Goal: Task Accomplishment & Management: Complete application form

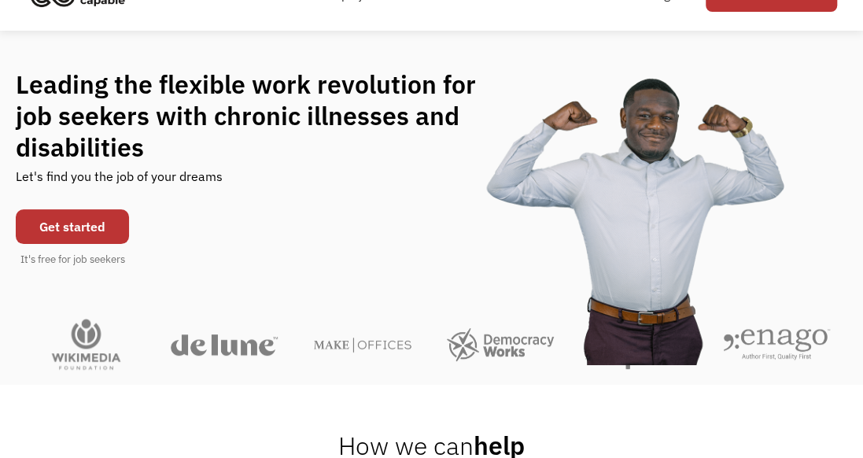
scroll to position [157, 0]
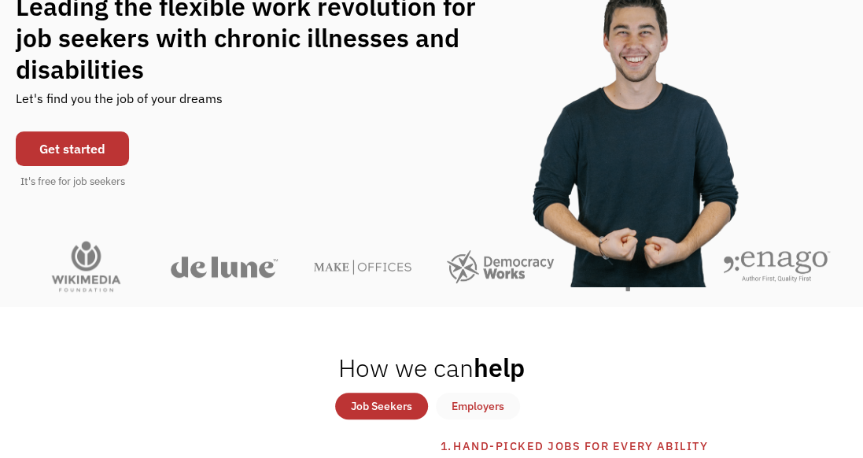
click at [79, 151] on link "Get started" at bounding box center [72, 148] width 113 height 35
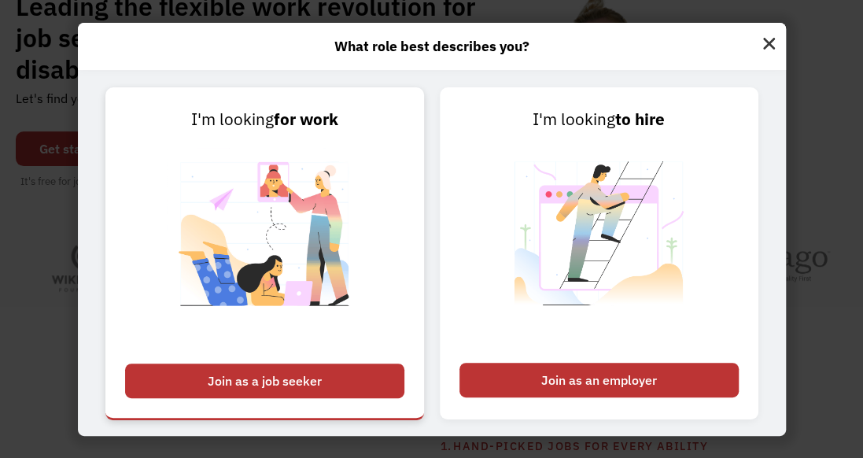
click at [271, 375] on div "Join as a job seeker" at bounding box center [264, 380] width 279 height 35
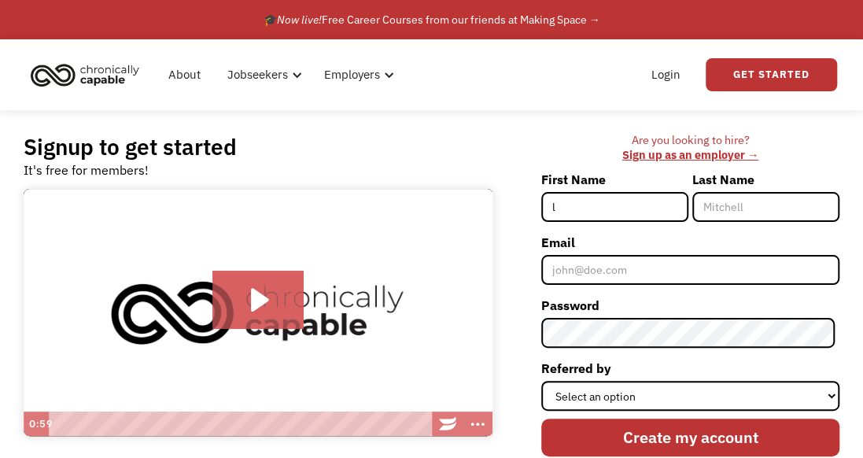
type input "[PERSON_NAME]"
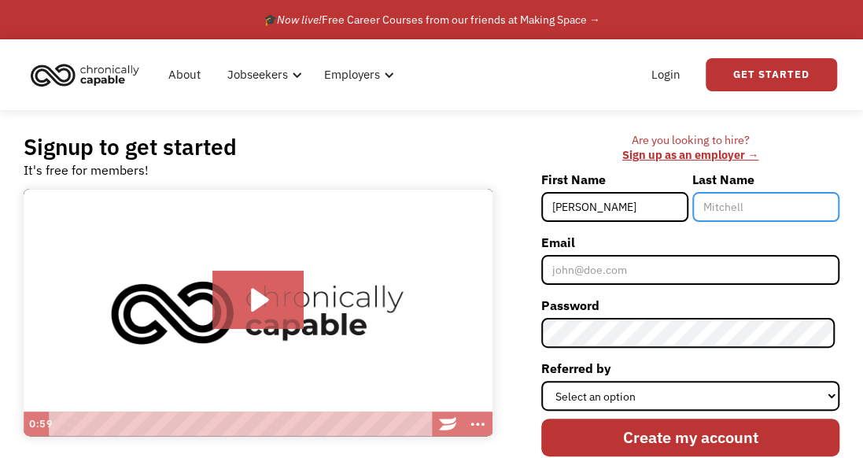
type input "peoples"
type input "[EMAIL_ADDRESS][DOMAIN_NAME]"
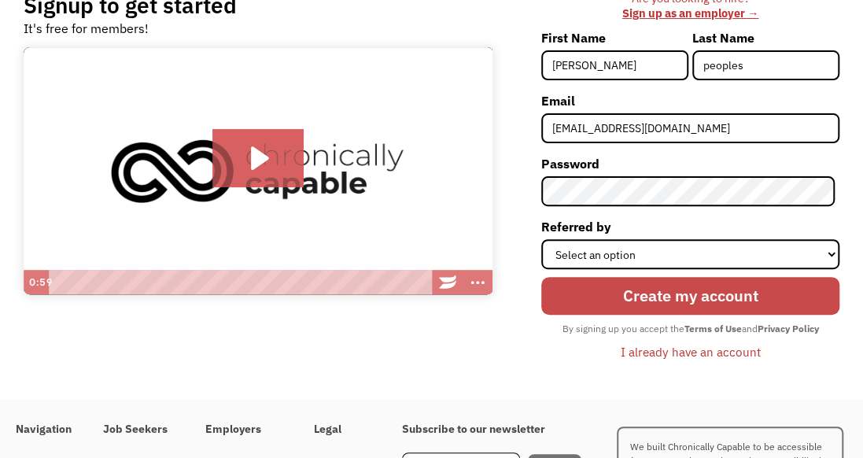
scroll to position [157, 0]
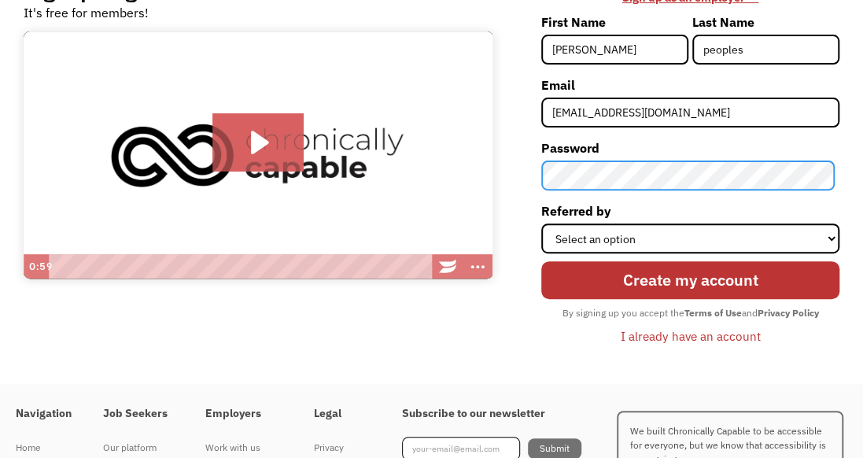
click at [529, 176] on div "Are you looking to hire? ‍ Sign up as an employer → First Name latasha Last Nam…" at bounding box center [674, 168] width 330 height 385
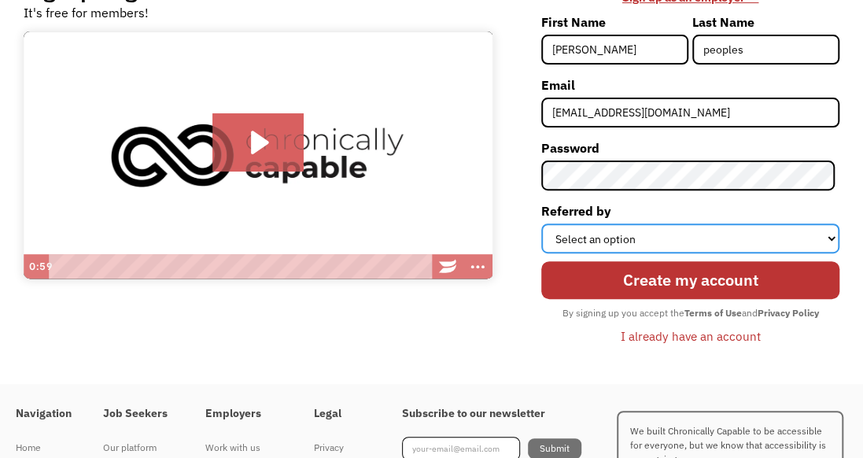
click at [618, 236] on select "Select an option Instagram Facebook Twitter Search Engine News Article Word of …" at bounding box center [690, 238] width 298 height 30
select select "Search Engine"
click at [545, 223] on select "Select an option Instagram Facebook Twitter Search Engine News Article Word of …" at bounding box center [690, 238] width 298 height 30
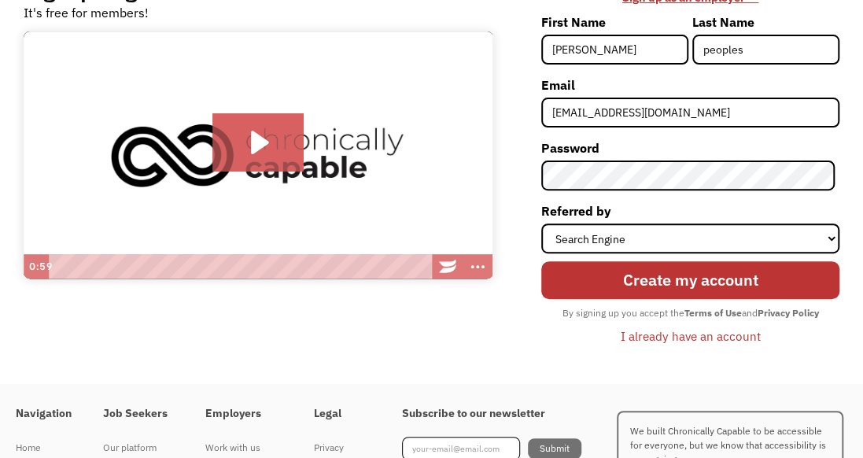
click at [588, 357] on div "Are you looking to hire? ‍ Sign up as an employer → First Name latasha Last Nam…" at bounding box center [690, 168] width 298 height 385
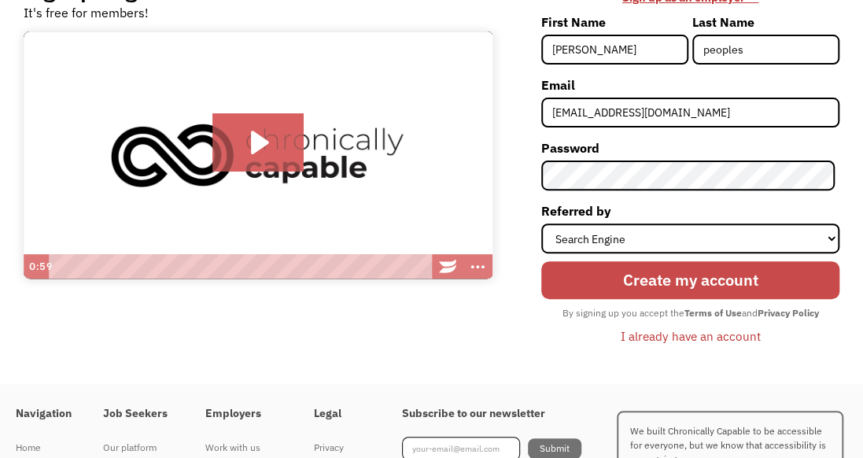
click at [639, 280] on input "Create my account" at bounding box center [690, 279] width 298 height 37
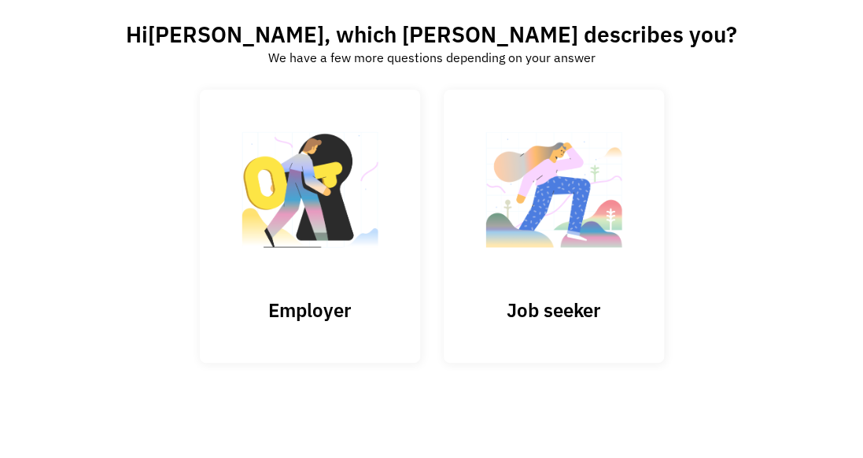
scroll to position [101, 0]
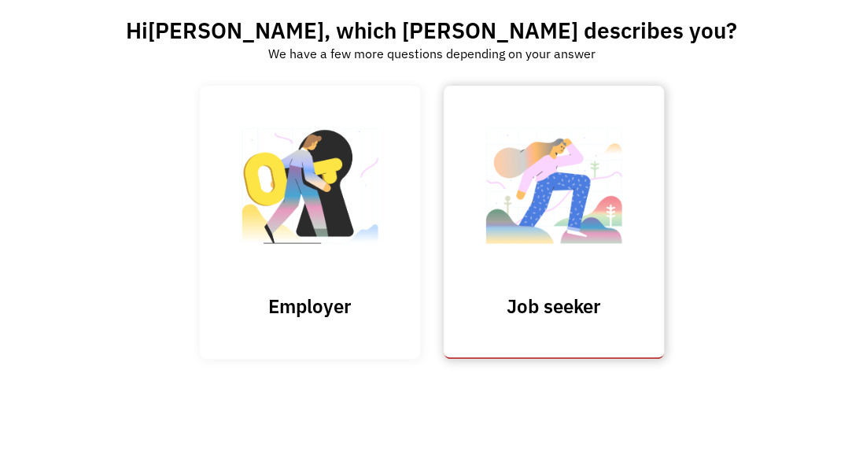
click at [596, 285] on link "Job seeker" at bounding box center [554, 222] width 220 height 273
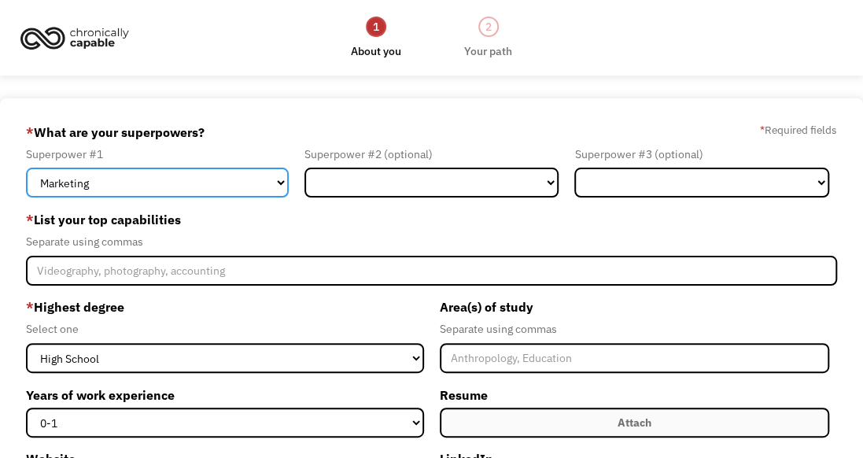
click at [265, 181] on select "Marketing Human Resources Finance Technology Operations Sales Industrial & Manu…" at bounding box center [157, 183] width 263 height 30
click at [26, 168] on select "Marketing Human Resources Finance Technology Operations Sales Industrial & Manu…" at bounding box center [157, 183] width 263 height 30
click at [280, 175] on select "Marketing Human Resources Finance Technology Operations Sales Industrial & Manu…" at bounding box center [157, 183] width 263 height 30
click at [280, 178] on select "Marketing Human Resources Finance Technology Operations Sales Industrial & Manu…" at bounding box center [157, 183] width 263 height 30
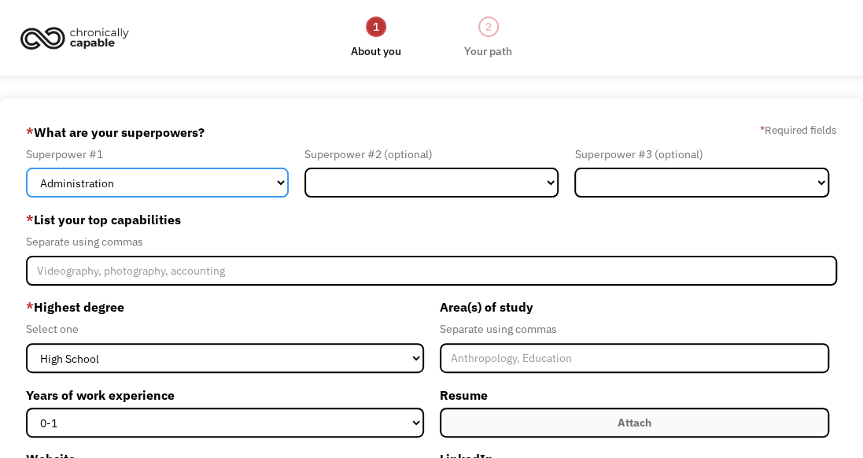
click at [26, 168] on select "Marketing Human Resources Finance Technology Operations Sales Industrial & Manu…" at bounding box center [157, 183] width 263 height 30
click at [282, 181] on select "Marketing Human Resources Finance Technology Operations Sales Industrial & Manu…" at bounding box center [157, 183] width 263 height 30
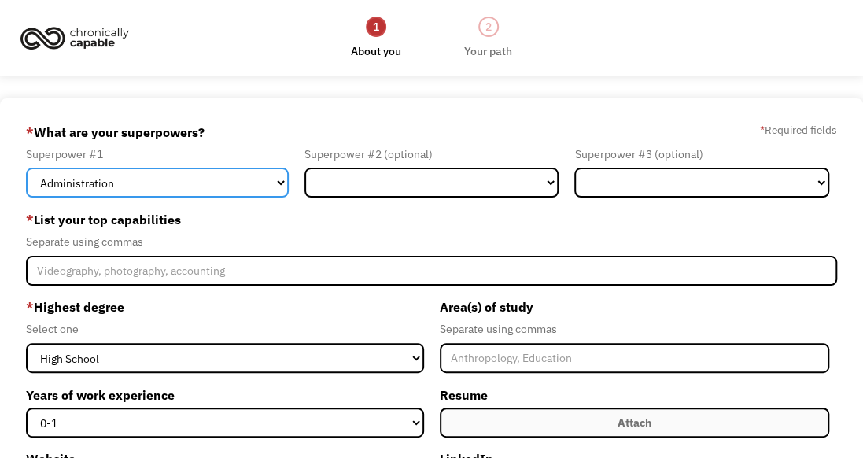
click at [282, 181] on select "Marketing Human Resources Finance Technology Operations Sales Industrial & Manu…" at bounding box center [157, 183] width 263 height 30
click at [26, 168] on select "Marketing Human Resources Finance Technology Operations Sales Industrial & Manu…" at bounding box center [157, 183] width 263 height 30
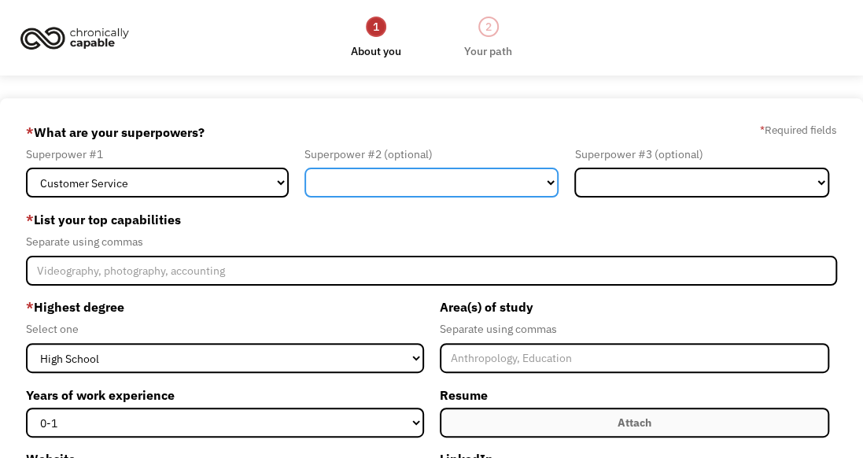
click at [351, 179] on select "Marketing Human Resources Finance Technology Operations Sales Industrial & Manu…" at bounding box center [431, 183] width 255 height 30
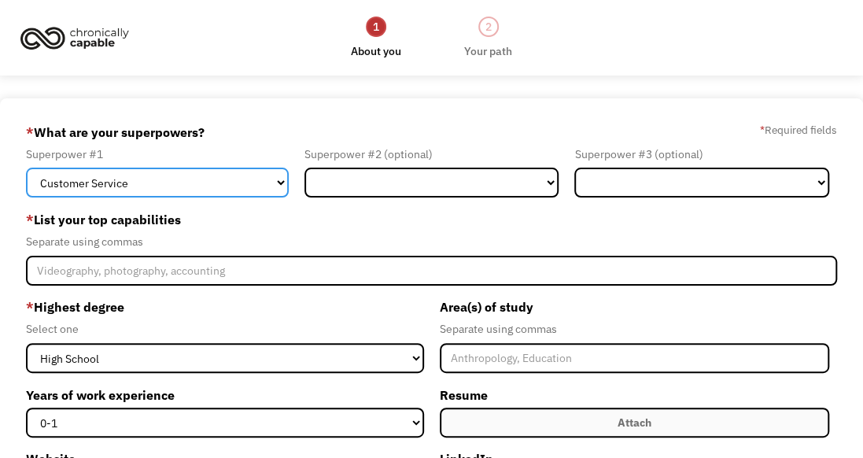
click at [278, 178] on select "Marketing Human Resources Finance Technology Operations Sales Industrial & Manu…" at bounding box center [157, 183] width 263 height 30
select select "Administration"
click at [26, 168] on select "Marketing Human Resources Finance Technology Operations Sales Industrial & Manu…" at bounding box center [157, 183] width 263 height 30
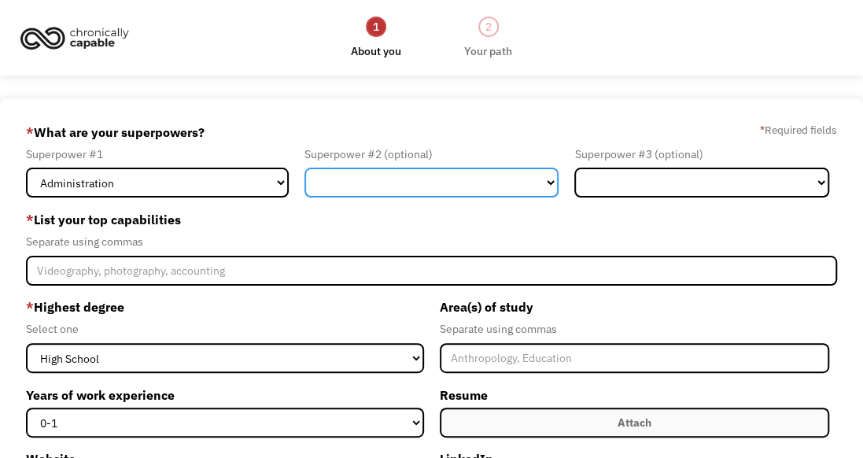
click at [364, 182] on select "Marketing Human Resources Finance Technology Operations Sales Industrial & Manu…" at bounding box center [431, 183] width 255 height 30
select select "Customer Service"
click at [304, 168] on select "Marketing Human Resources Finance Technology Operations Sales Industrial & Manu…" at bounding box center [431, 183] width 255 height 30
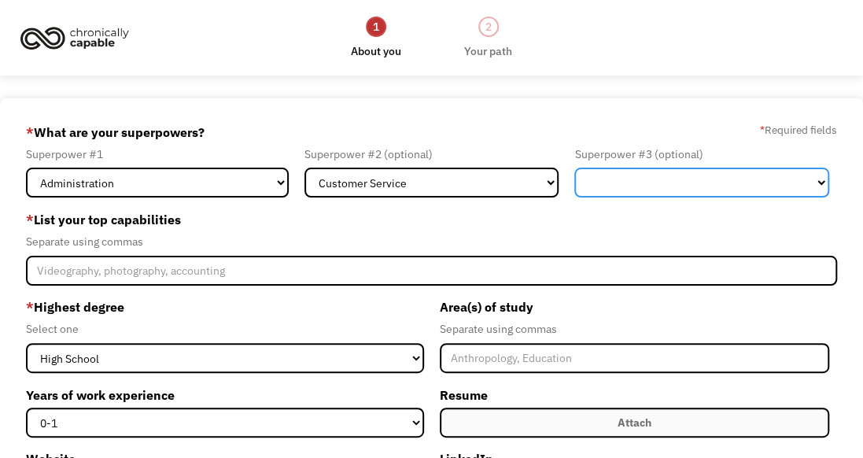
click at [623, 186] on select "Marketing Human Resources Finance Technology Operations Sales Industrial & Manu…" at bounding box center [701, 183] width 255 height 30
select select "Other"
click at [574, 168] on select "Marketing Human Resources Finance Technology Operations Sales Industrial & Manu…" at bounding box center [701, 183] width 255 height 30
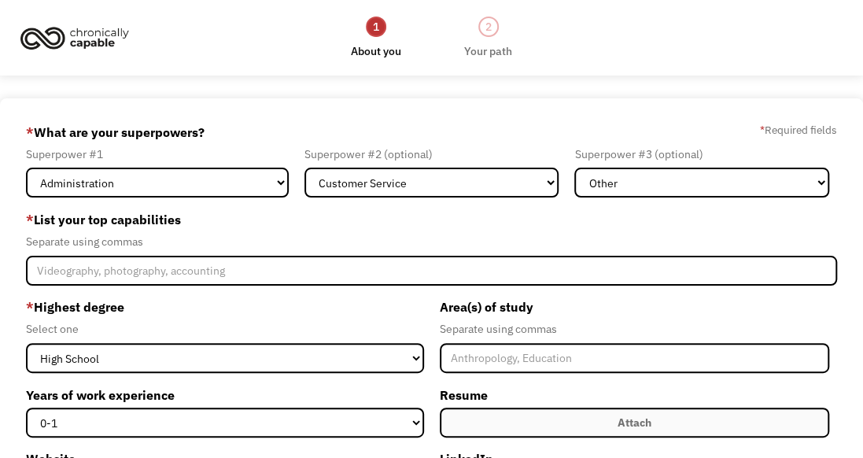
click at [659, 451] on label "LinkedIn" at bounding box center [635, 458] width 390 height 25
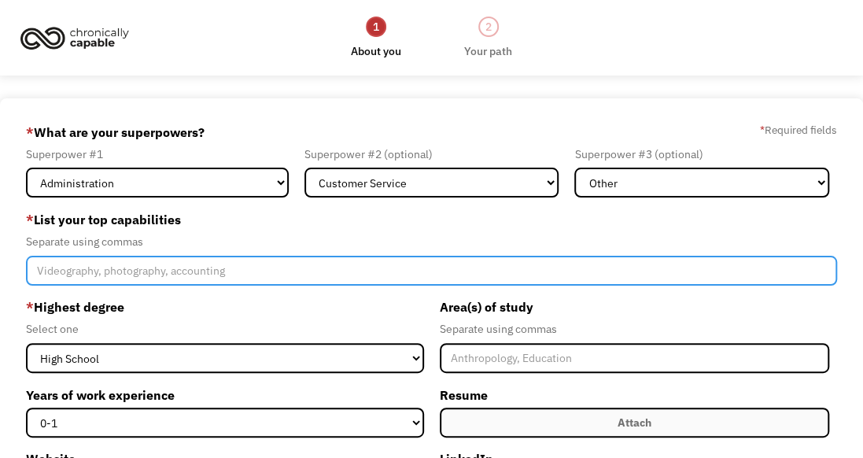
click at [190, 275] on input "Member-Create-Step1" at bounding box center [431, 271] width 811 height 30
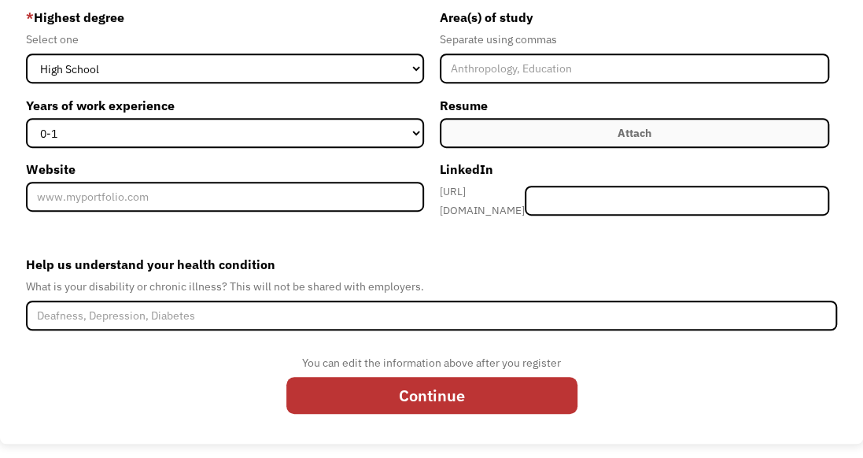
scroll to position [290, 0]
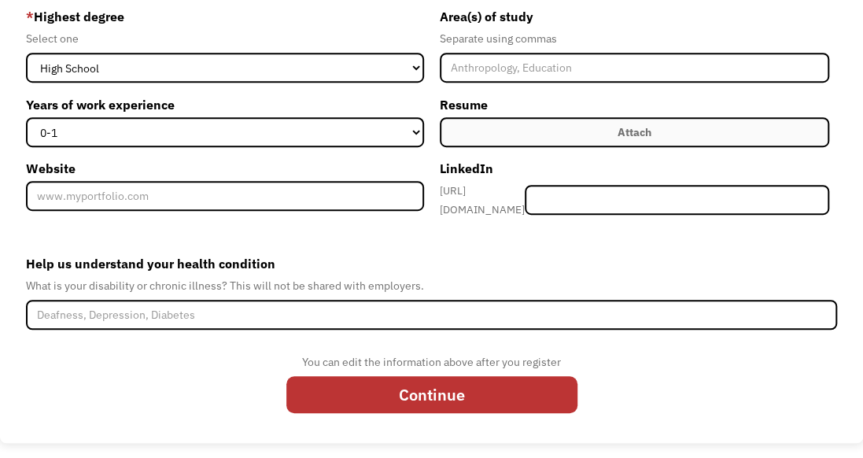
type input "office assistant, receptionist, customer service, mass communications, manageme…"
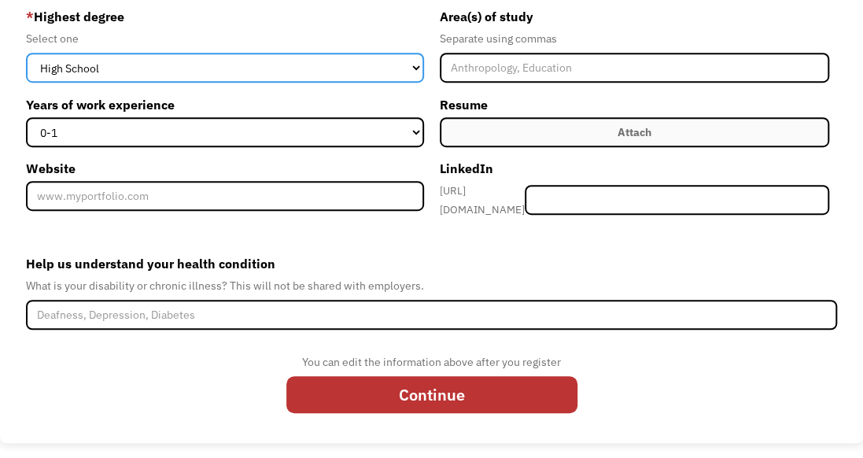
click at [161, 63] on select "High School Associates Bachelors Master's PhD" at bounding box center [225, 68] width 398 height 30
select select "associates"
click at [26, 53] on select "High School Associates Bachelors Master's PhD" at bounding box center [225, 68] width 398 height 30
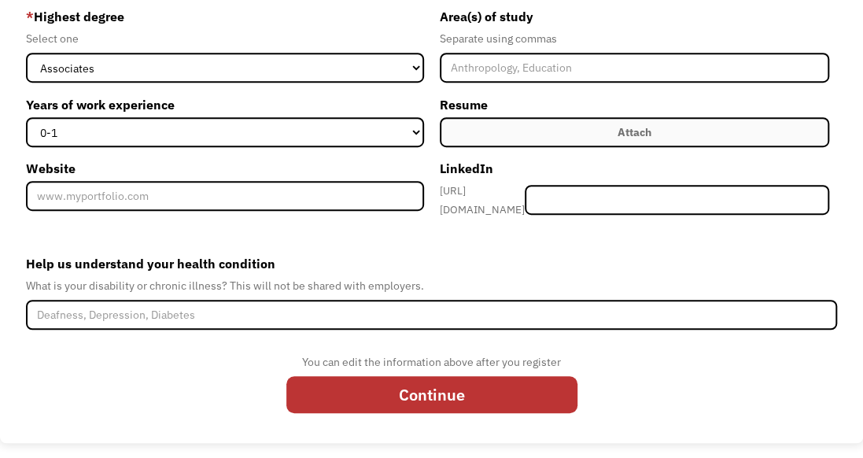
click at [116, 116] on label "Years of work experience" at bounding box center [225, 104] width 398 height 25
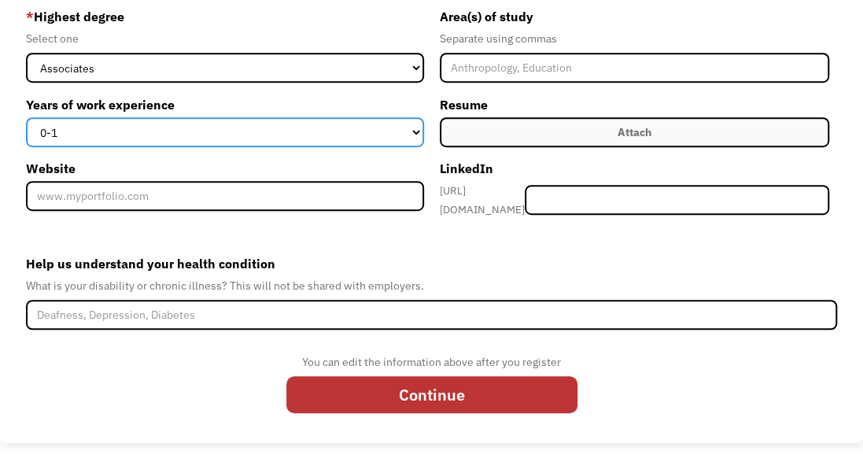
click at [116, 117] on select "0-1 2-4 5-10 11-15 15+" at bounding box center [225, 132] width 398 height 30
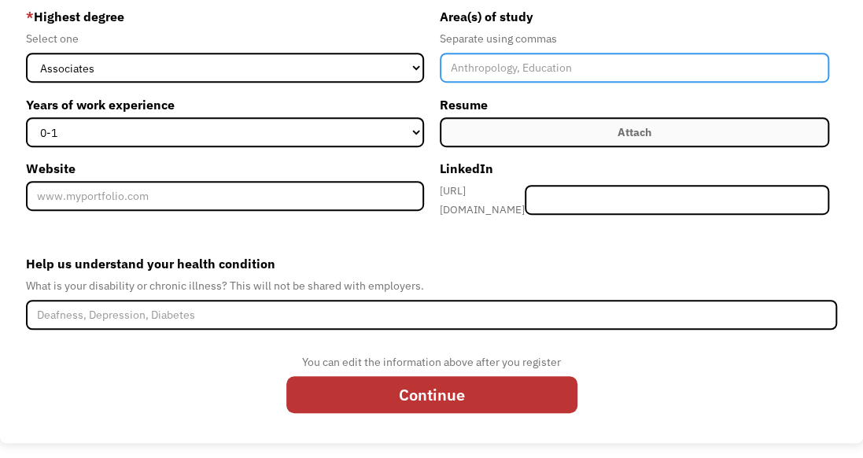
click at [499, 72] on input "Member-Create-Step1" at bounding box center [635, 68] width 390 height 30
type input "Mass communications"
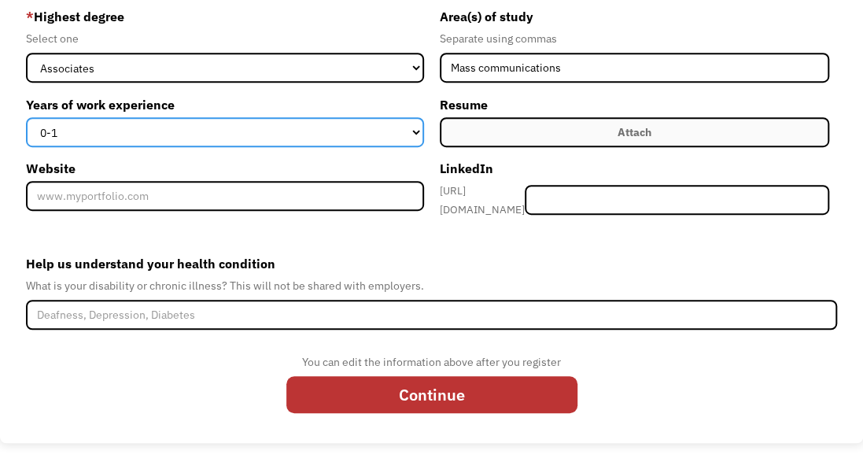
click at [157, 130] on select "0-1 2-4 5-10 11-15 15+" at bounding box center [225, 132] width 398 height 30
click at [418, 131] on select "0-1 2-4 5-10 11-15 15+" at bounding box center [225, 132] width 398 height 30
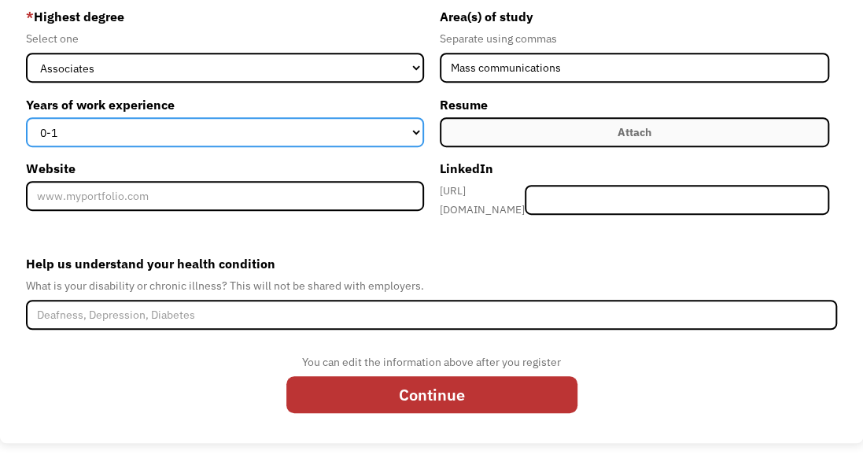
click at [418, 131] on select "0-1 2-4 5-10 11-15 15+" at bounding box center [225, 132] width 398 height 30
select select "5-10"
click at [26, 117] on select "0-1 2-4 5-10 11-15 15+" at bounding box center [225, 132] width 398 height 30
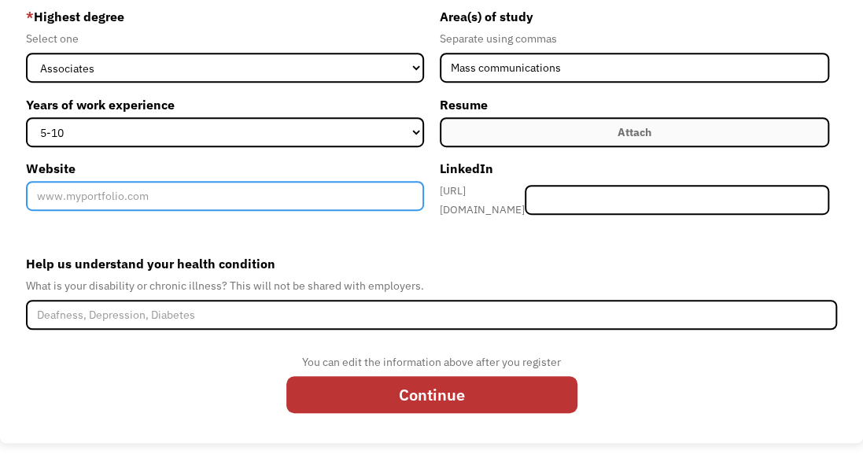
click at [164, 209] on input "Website" at bounding box center [225, 196] width 398 height 30
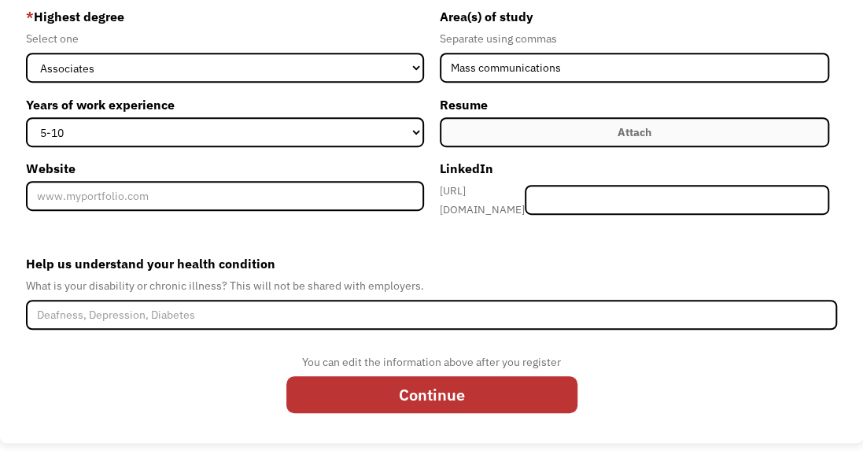
click at [488, 131] on label "Attach" at bounding box center [635, 132] width 390 height 30
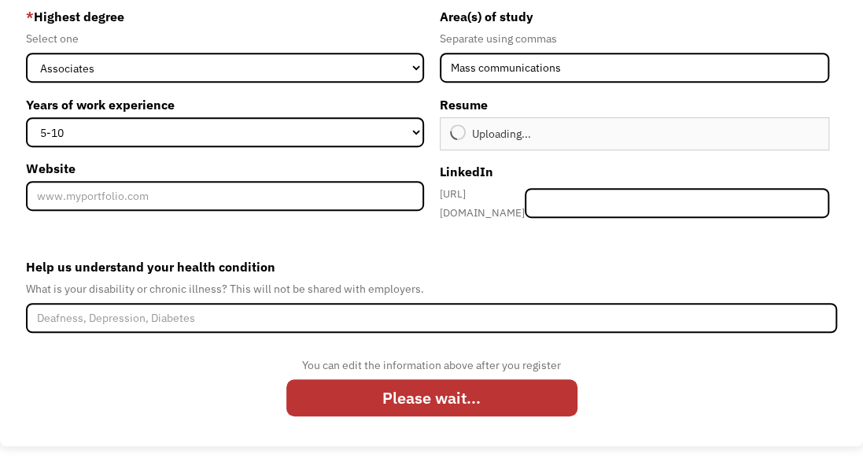
type input "Continue"
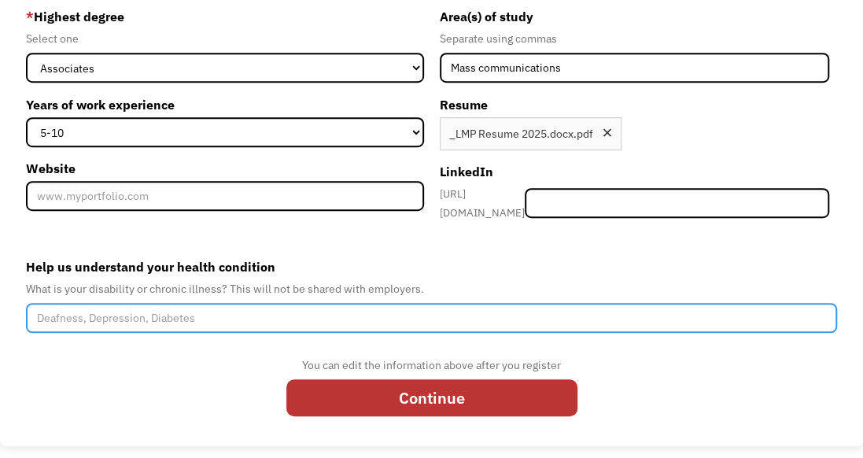
click at [208, 305] on input "Help us understand your health condition" at bounding box center [431, 318] width 811 height 30
click at [256, 304] on input "diabetes type 1, bipolar 1, gastropareses, chronic hives," at bounding box center [431, 318] width 811 height 30
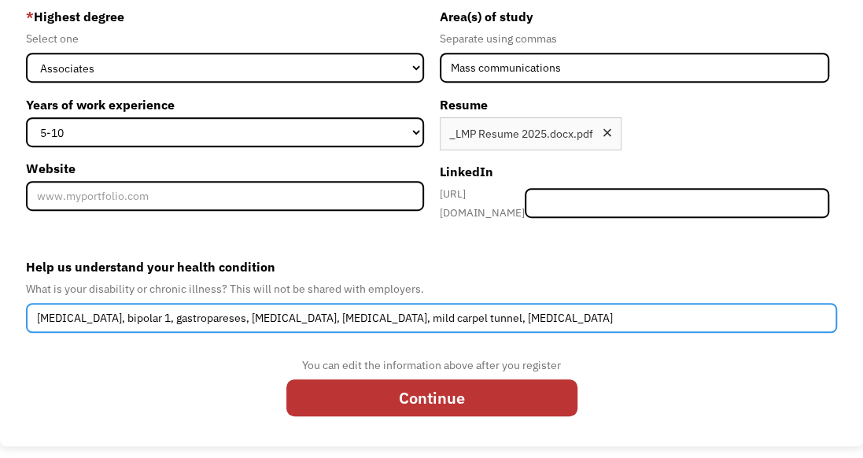
click at [479, 304] on input "diabetes type 1, bipolar 1, gastropareses, chronic hives, trigger finger, mild …" at bounding box center [431, 318] width 811 height 30
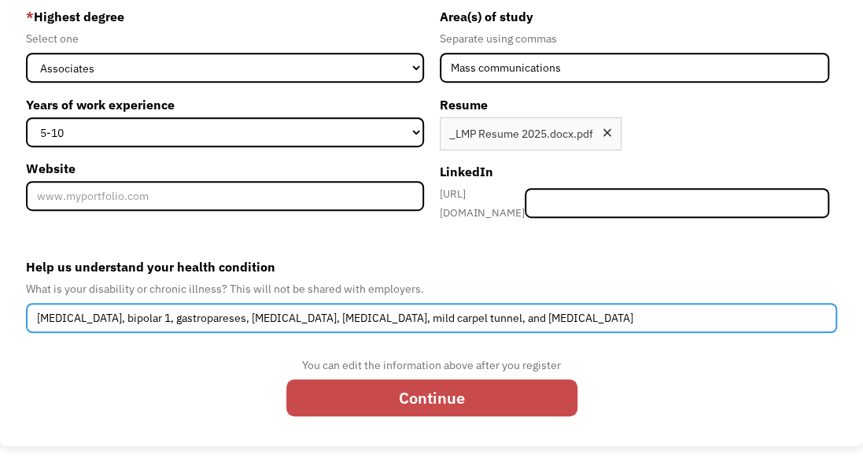
type input "diabetes type 1, bipolar 1, gastropareses, chronic hives, trigger finger, mild …"
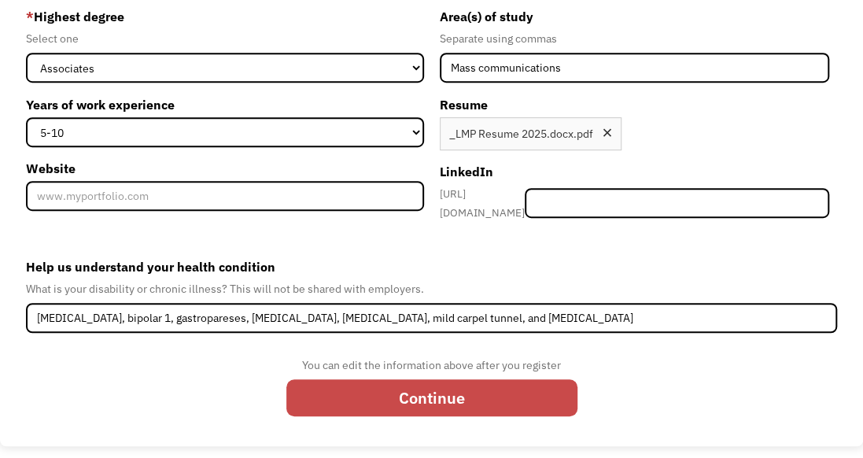
click at [508, 396] on input "Continue" at bounding box center [431, 397] width 291 height 37
type input "Please wait..."
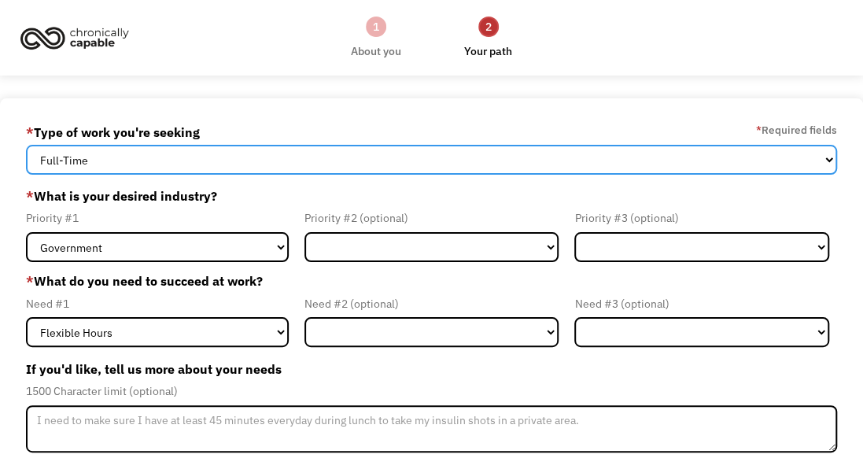
click at [278, 167] on select "Full-Time Part-Time Both Full-Time and Part-Time" at bounding box center [431, 160] width 811 height 30
click at [187, 154] on select "Full-Time Part-Time Both Full-Time and Part-Time" at bounding box center [431, 160] width 811 height 30
select select "part-time"
click at [26, 145] on select "Full-Time Part-Time Both Full-Time and Part-Time" at bounding box center [431, 160] width 811 height 30
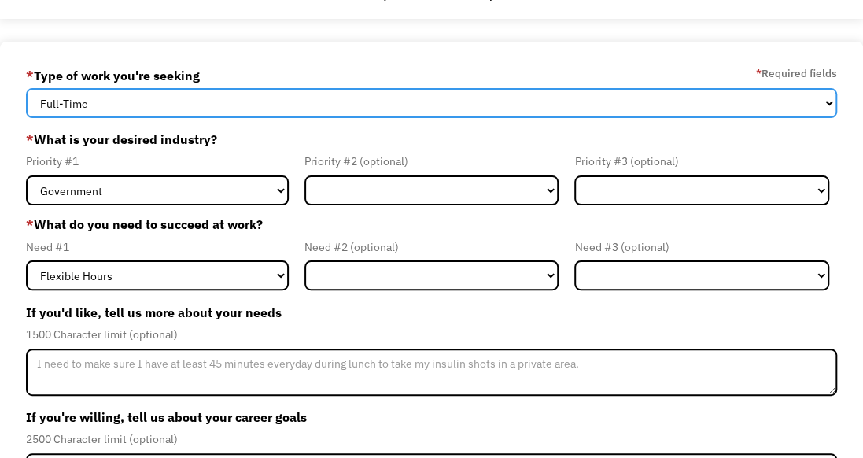
scroll to position [79, 0]
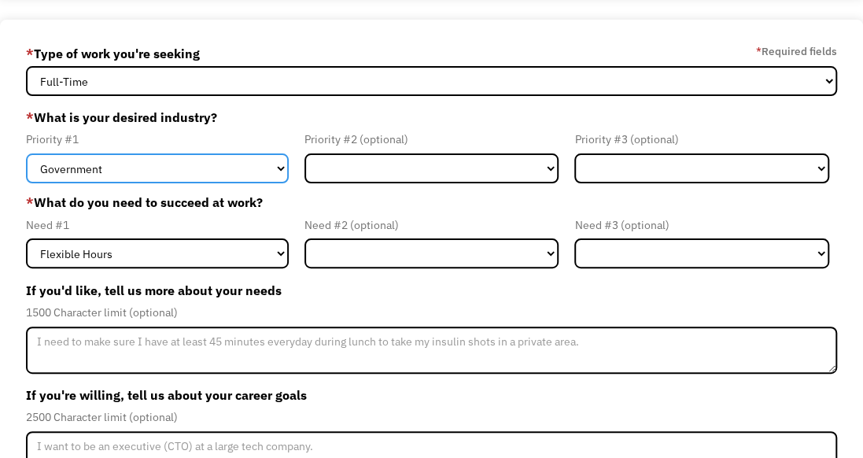
click at [241, 173] on select "Government Finance & Insurance Health & Social Care Tech & Engineering Creative…" at bounding box center [157, 168] width 263 height 30
select select "Administrative"
click at [26, 153] on select "Government Finance & Insurance Health & Social Care Tech & Engineering Creative…" at bounding box center [157, 168] width 263 height 30
click at [193, 303] on div "1500 Character limit (optional)" at bounding box center [431, 312] width 811 height 19
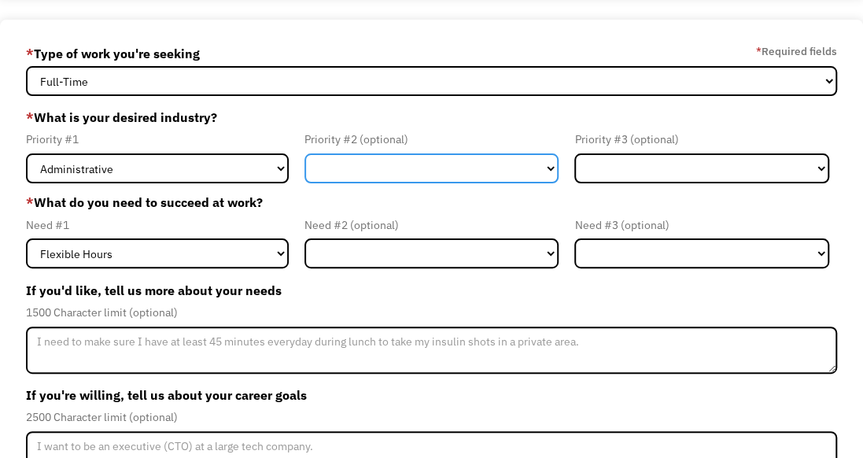
click at [333, 171] on select "Government Finance & Insurance Health & Social Care Tech & Engineering Creative…" at bounding box center [431, 168] width 255 height 30
select select "Health & Social Care"
click at [304, 153] on select "Government Finance & Insurance Health & Social Care Tech & Engineering Creative…" at bounding box center [431, 168] width 255 height 30
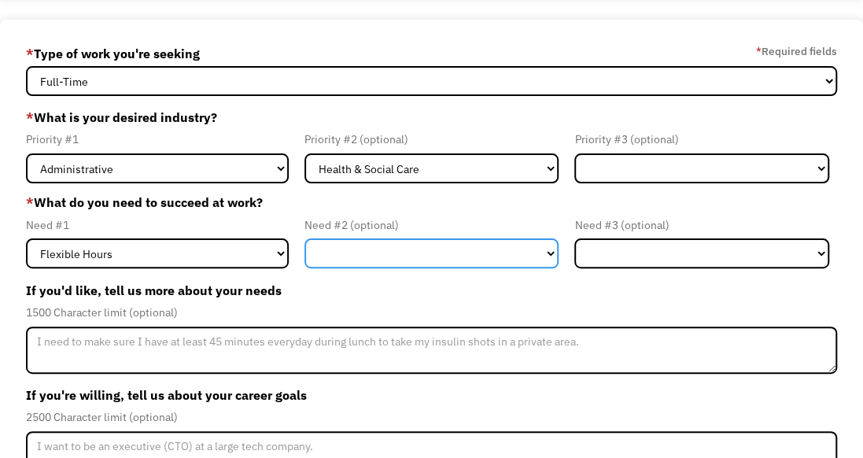
click at [428, 254] on select "Flexible Hours Remote Work Service Animal On-site Accommodations Visual Support…" at bounding box center [431, 253] width 255 height 30
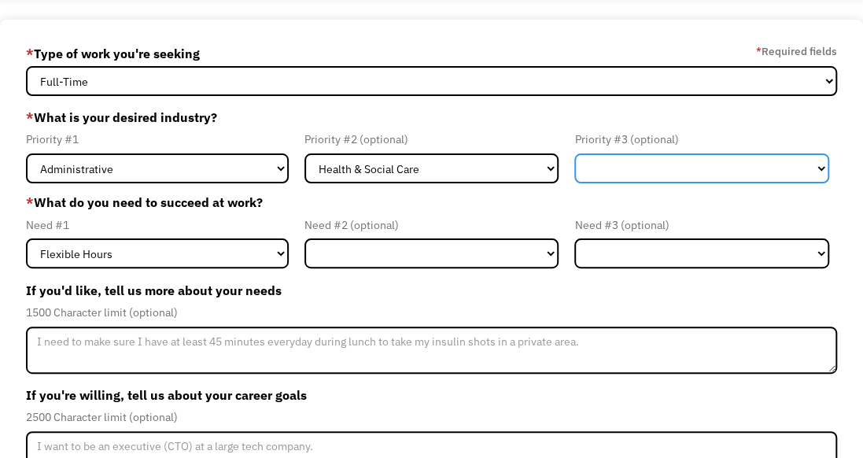
click at [670, 171] on select "Government Finance & Insurance Health & Social Care Tech & Engineering Creative…" at bounding box center [701, 168] width 255 height 30
select select "Creative & Design"
click at [574, 153] on select "Government Finance & Insurance Health & Social Care Tech & Engineering Creative…" at bounding box center [701, 168] width 255 height 30
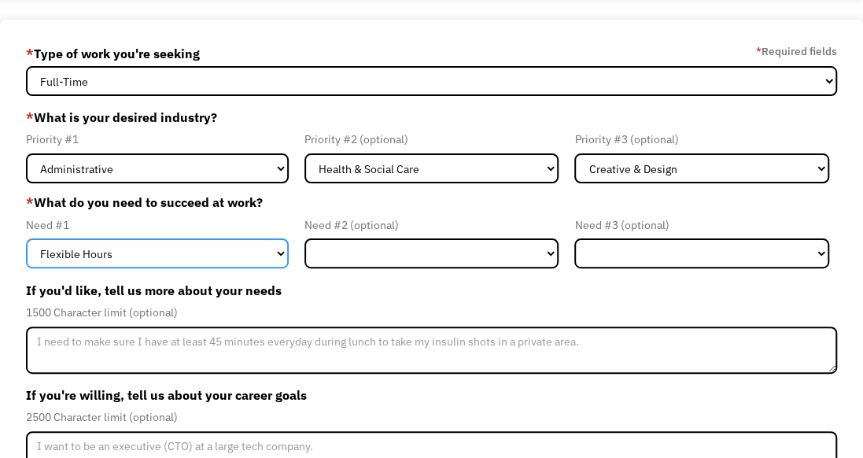
click at [123, 258] on select "Flexible Hours Remote Work Service Animal On-site Accommodations Visual Support…" at bounding box center [157, 253] width 263 height 30
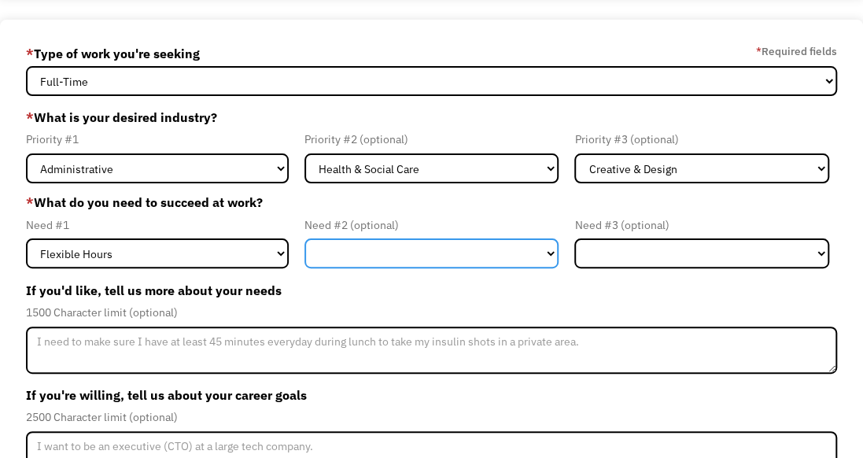
click at [364, 243] on select "Flexible Hours Remote Work Service Animal On-site Accommodations Visual Support…" at bounding box center [431, 253] width 255 height 30
select select "Remote Work"
click at [304, 238] on select "Flexible Hours Remote Work Service Animal On-site Accommodations Visual Support…" at bounding box center [431, 253] width 255 height 30
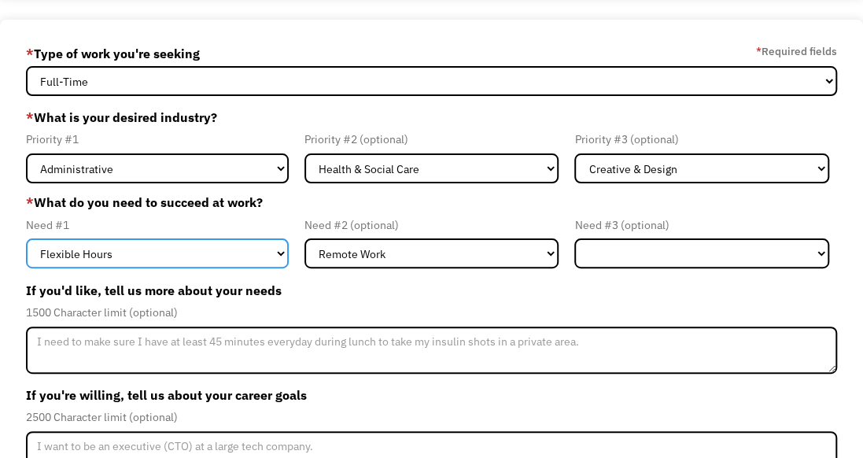
click at [182, 258] on select "Flexible Hours Remote Work Service Animal On-site Accommodations Visual Support…" at bounding box center [157, 253] width 263 height 30
select select "Remote Work"
click at [26, 238] on select "Flexible Hours Remote Work Service Animal On-site Accommodations Visual Support…" at bounding box center [157, 253] width 263 height 30
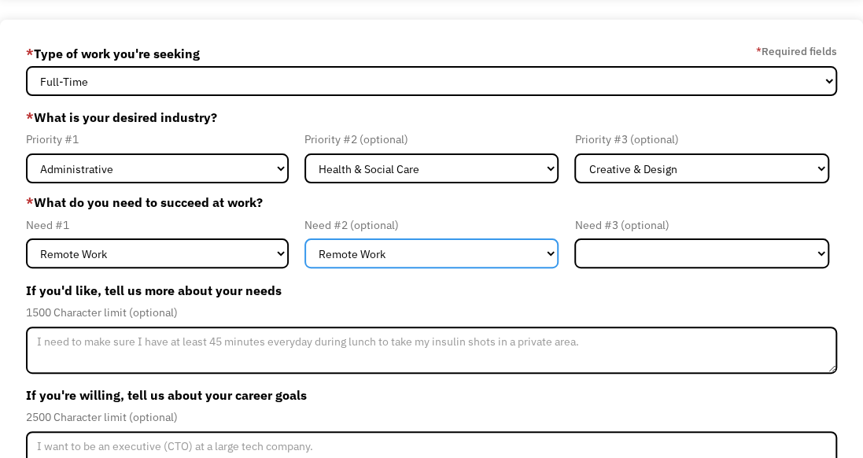
click at [411, 253] on select "Flexible Hours Remote Work Service Animal On-site Accommodations Visual Support…" at bounding box center [431, 253] width 255 height 30
select select "Flexible Hours"
click at [304, 238] on select "Flexible Hours Remote Work Service Animal On-site Accommodations Visual Support…" at bounding box center [431, 253] width 255 height 30
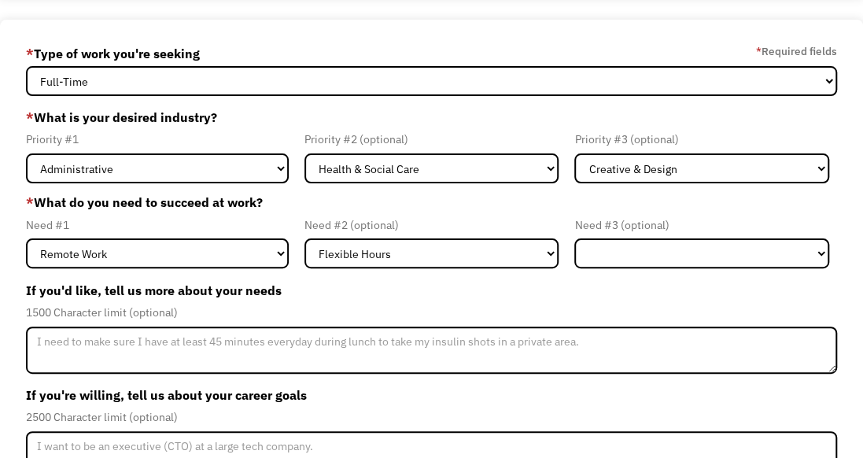
click at [389, 295] on label "If you'd like, tell us more about your needs" at bounding box center [431, 290] width 811 height 25
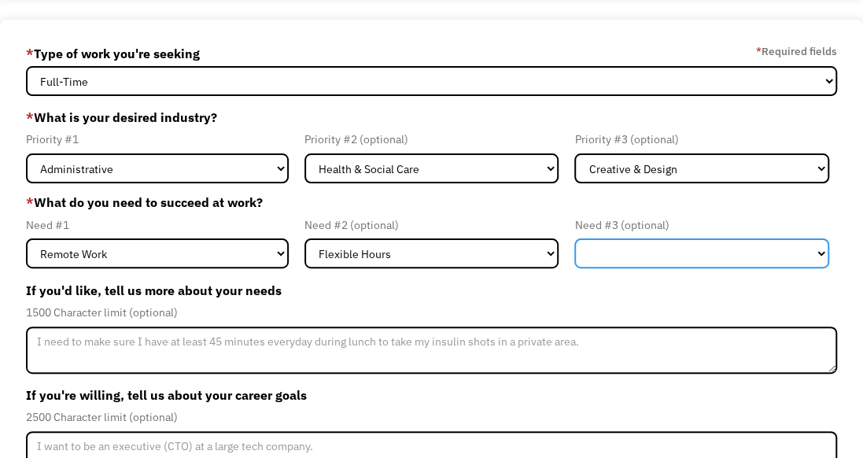
click at [680, 259] on select "Flexible Hours Remote Work Service Animal On-site Accommodations Visual Support…" at bounding box center [701, 253] width 255 height 30
click at [678, 260] on select "Flexible Hours Remote Work Service Animal On-site Accommodations Visual Support…" at bounding box center [701, 253] width 255 height 30
click at [667, 246] on select "Flexible Hours Remote Work Service Animal On-site Accommodations Visual Support…" at bounding box center [701, 253] width 255 height 30
click at [698, 243] on select "Flexible Hours Remote Work Service Animal On-site Accommodations Visual Support…" at bounding box center [701, 253] width 255 height 30
select select "On-site Accommodations"
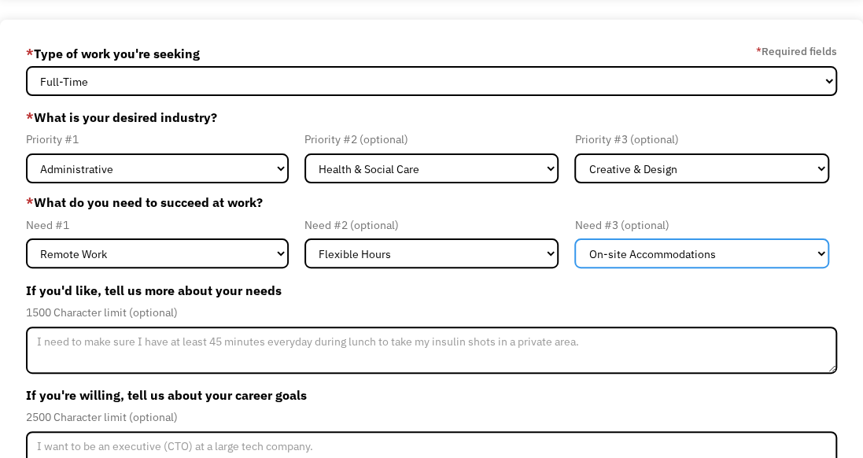
click at [574, 238] on select "Flexible Hours Remote Work Service Animal On-site Accommodations Visual Support…" at bounding box center [701, 253] width 255 height 30
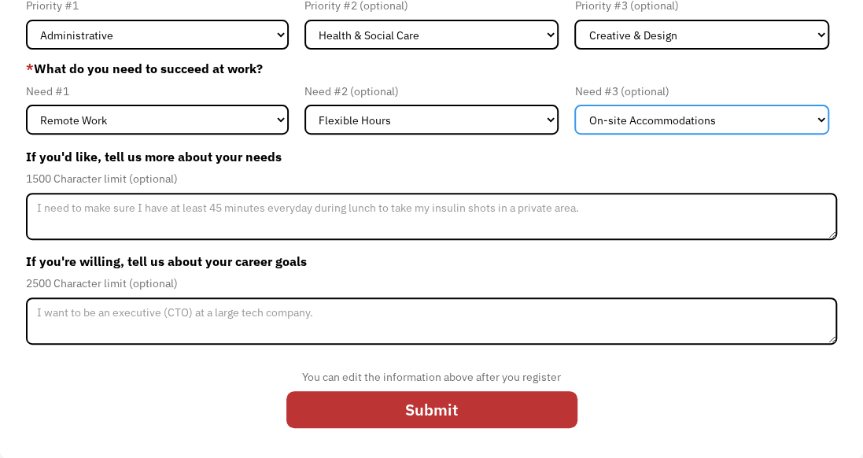
scroll to position [212, 0]
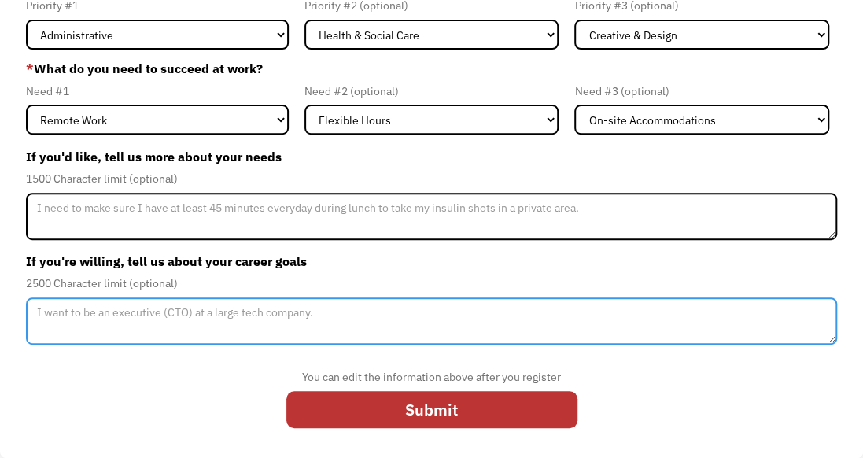
click at [314, 305] on textarea "Member-Update-Form-Step2" at bounding box center [431, 320] width 811 height 47
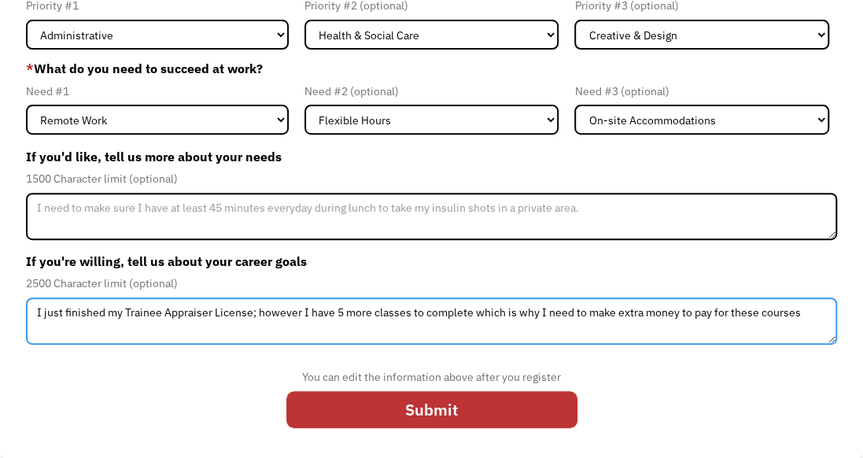
click at [806, 315] on textarea "I just finished my Trainee Appraiser License; however I have 5 more classes to …" at bounding box center [431, 320] width 811 height 47
drag, startPoint x: 806, startPoint y: 315, endPoint x: 820, endPoint y: 311, distance: 13.9
click at [806, 315] on textarea "I just finished my Trainee Appraiser License; however I have 5 more classes to …" at bounding box center [431, 320] width 811 height 47
click at [414, 316] on textarea "I just finished my Trainee Appraiser License; however, I have 5 more classes to…" at bounding box center [431, 320] width 811 height 47
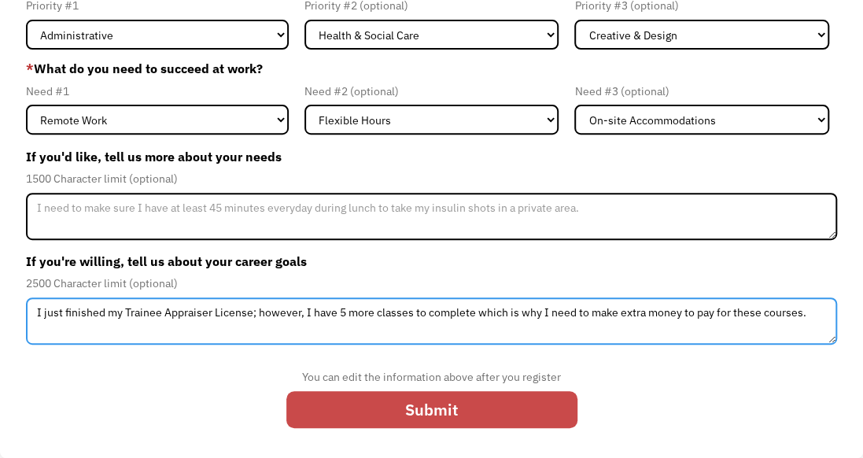
type textarea "I just finished my Trainee Appraiser License; however, I have 5 more classes to…"
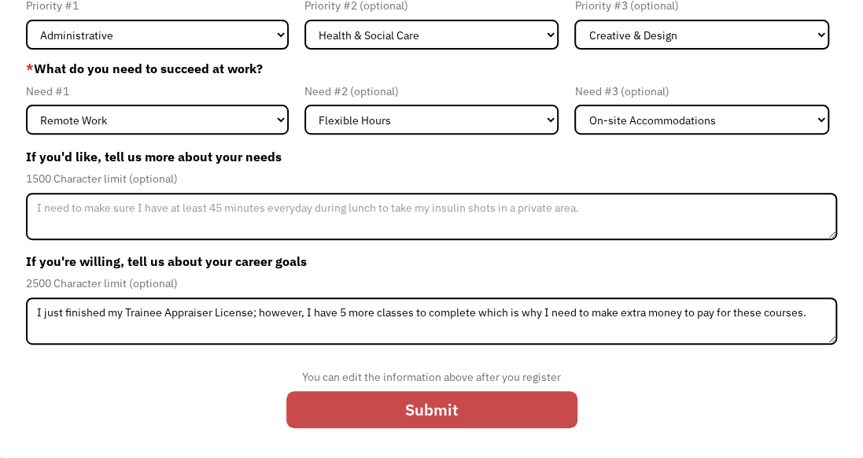
click at [448, 401] on input "Submit" at bounding box center [431, 409] width 291 height 37
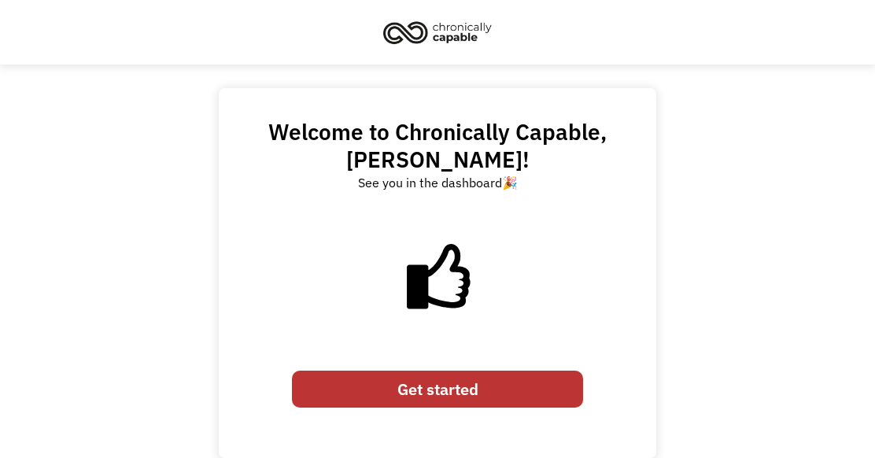
click at [476, 396] on link "Get started" at bounding box center [437, 388] width 291 height 37
click at [440, 378] on link "Get started" at bounding box center [437, 388] width 291 height 37
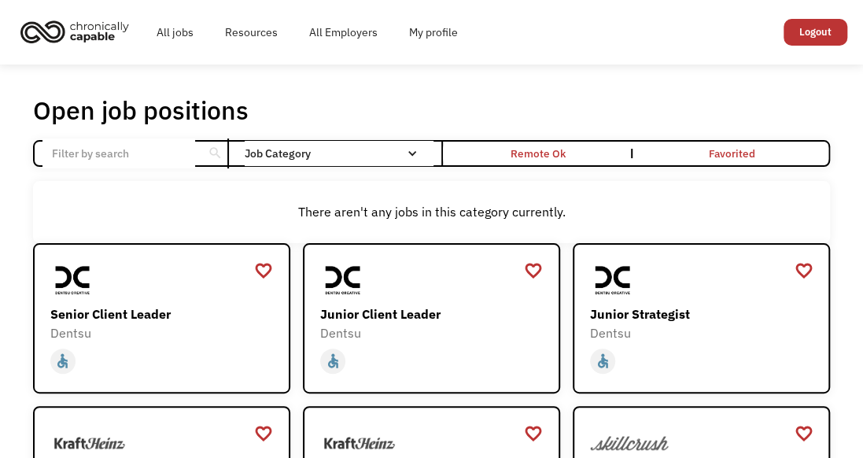
click at [180, 161] on input "Email Form" at bounding box center [118, 153] width 153 height 30
click at [210, 145] on div "search" at bounding box center [215, 154] width 15 height 24
drag, startPoint x: 210, startPoint y: 145, endPoint x: 394, endPoint y: 150, distance: 184.1
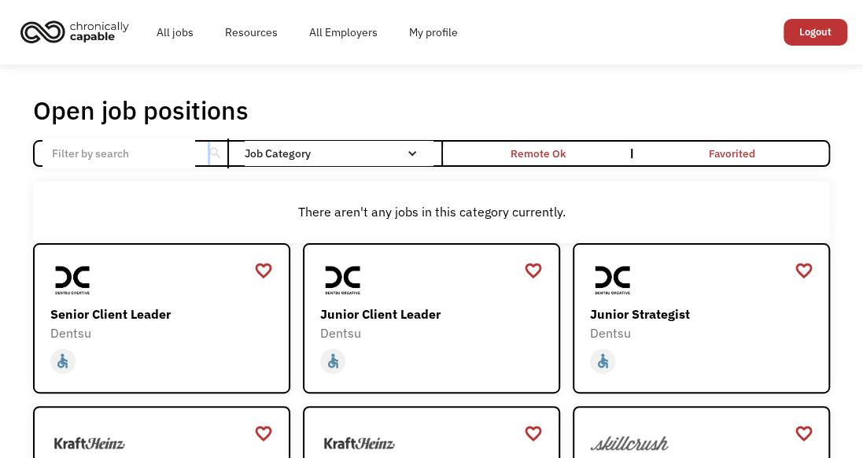
click at [394, 150] on div "Job Category" at bounding box center [339, 153] width 189 height 11
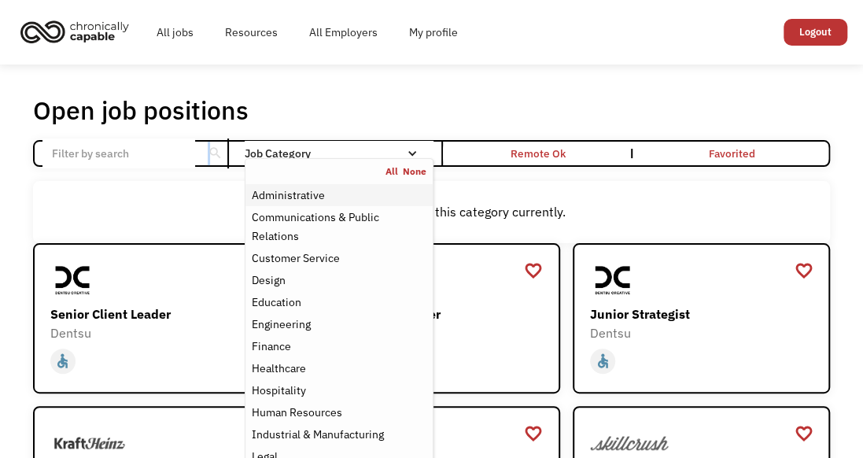
click at [293, 197] on div "Administrative" at bounding box center [288, 195] width 73 height 19
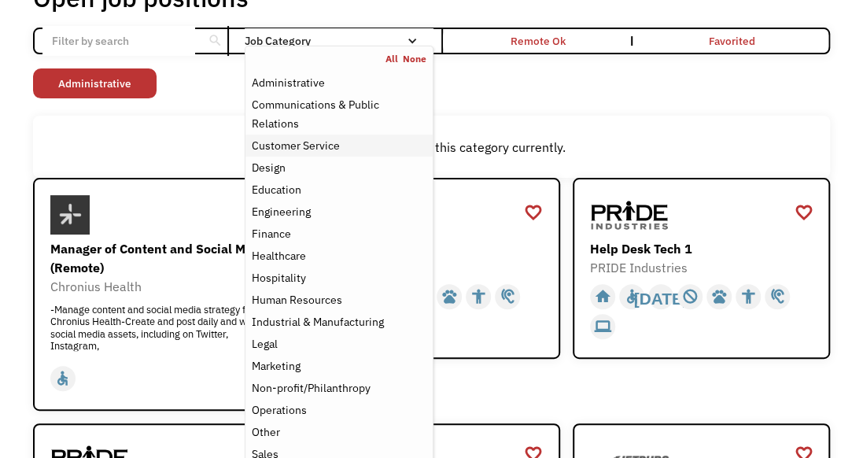
scroll to position [79, 0]
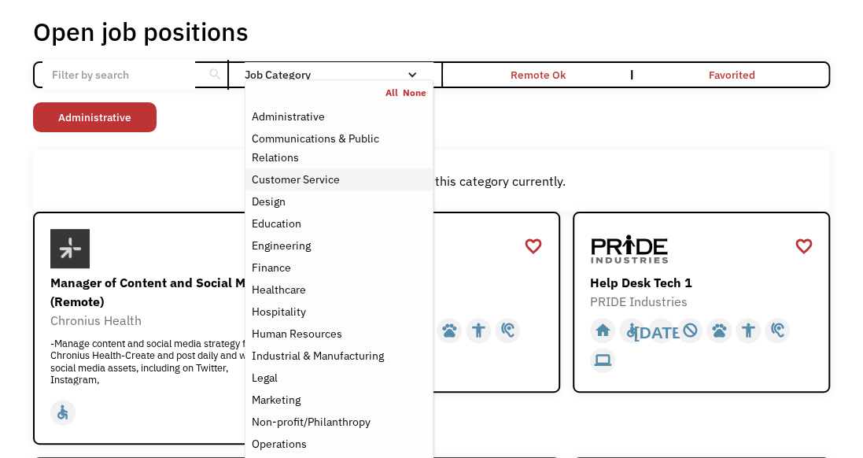
click at [326, 179] on div "Customer Service" at bounding box center [296, 179] width 88 height 19
click at [610, 116] on div "Non-profit/Philanthropy Other Transportation Technology Science Sales Operation…" at bounding box center [431, 119] width 797 height 34
click at [389, 77] on div "Job Category" at bounding box center [339, 74] width 189 height 11
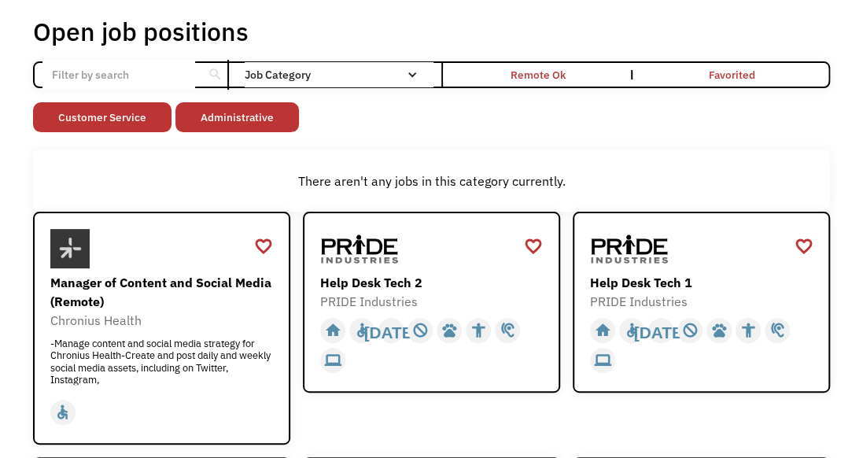
click at [389, 77] on div "Job Category" at bounding box center [339, 74] width 189 height 11
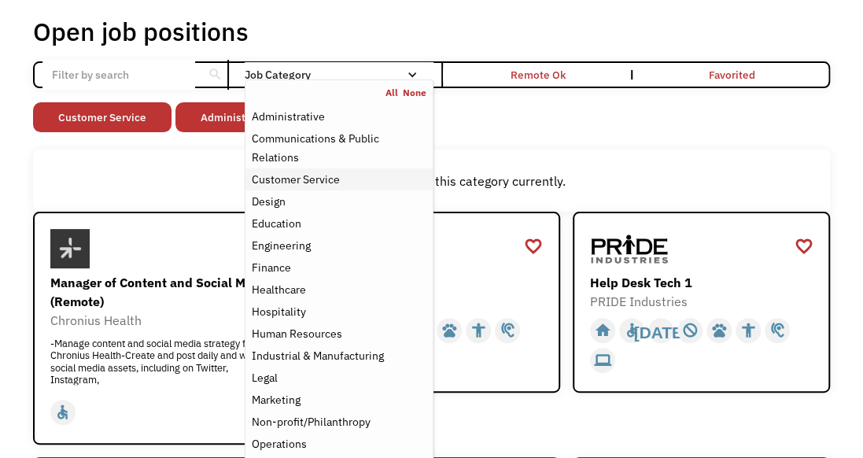
click at [311, 173] on div "Customer Service" at bounding box center [296, 179] width 88 height 19
click at [296, 179] on div "Customer Service" at bounding box center [296, 179] width 88 height 19
click at [525, 134] on div "Non-profit/Philanthropy Other Transportation Technology Science Sales Operation…" at bounding box center [431, 119] width 797 height 34
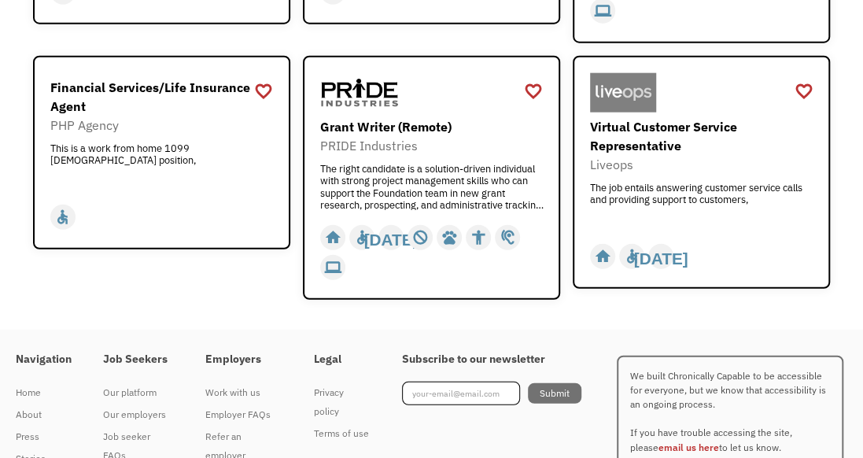
scroll to position [1652, 0]
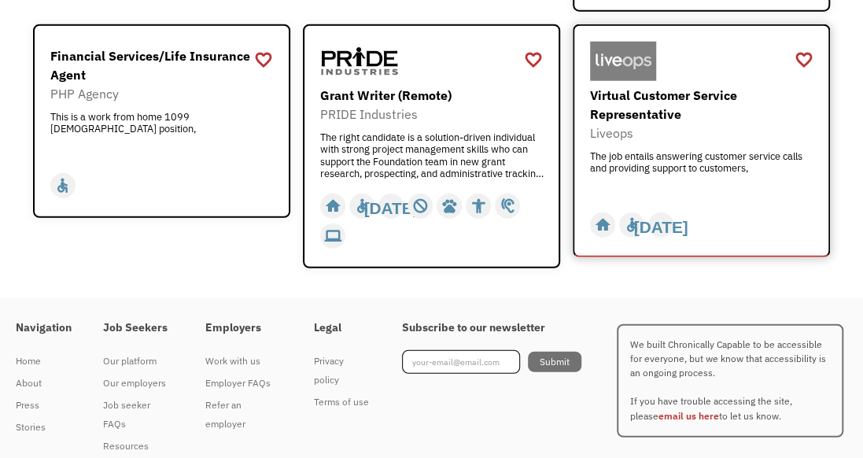
click at [629, 46] on img at bounding box center [623, 61] width 66 height 39
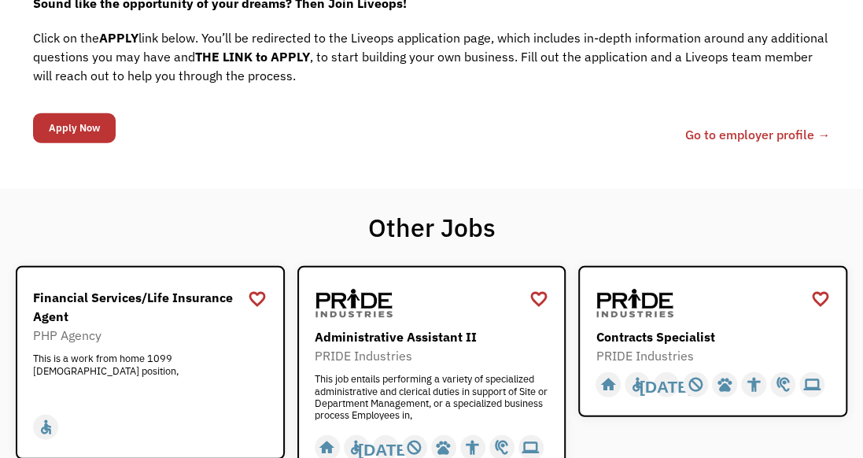
scroll to position [1730, 0]
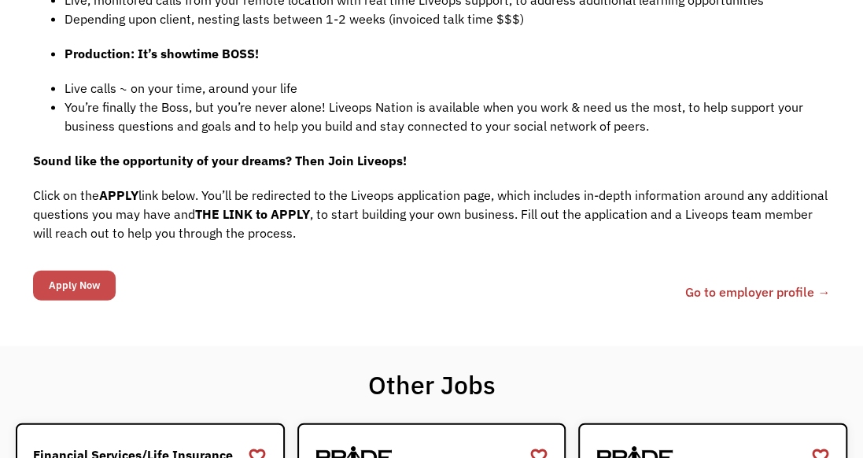
click at [88, 271] on input "Apply Now" at bounding box center [74, 286] width 83 height 30
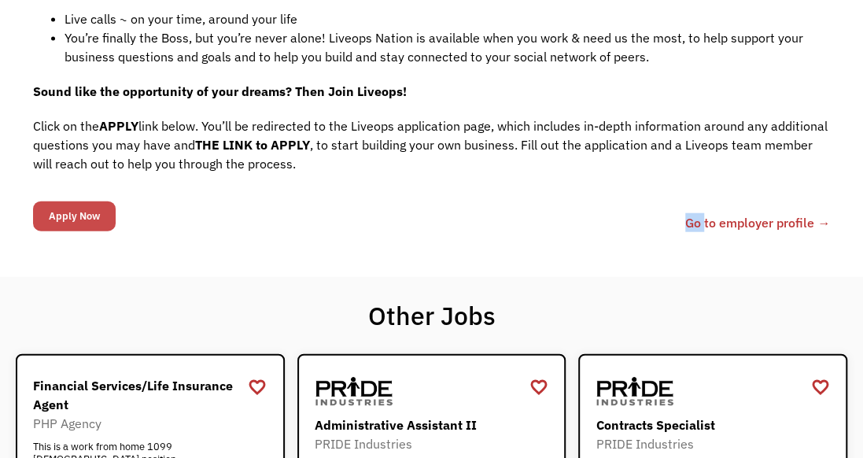
click at [88, 197] on div "68ba912f60c7e027dd03fbb8 im4given2@live.com latasha peoples https://webflow.com…" at bounding box center [431, 222] width 797 height 50
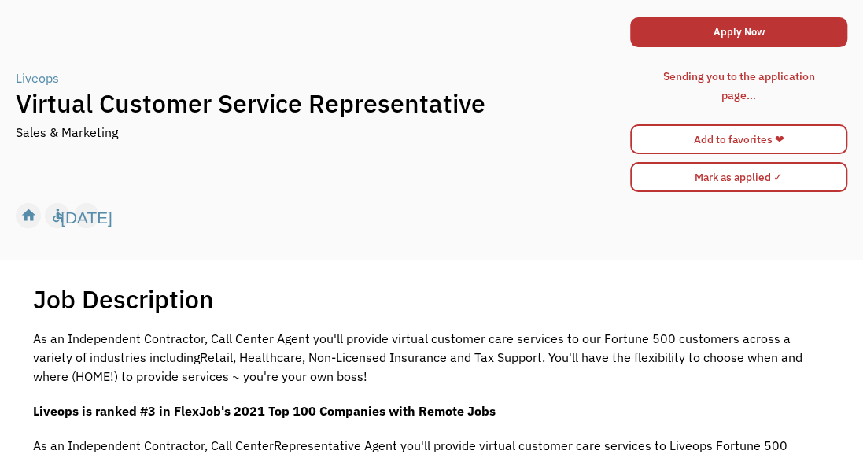
scroll to position [0, 0]
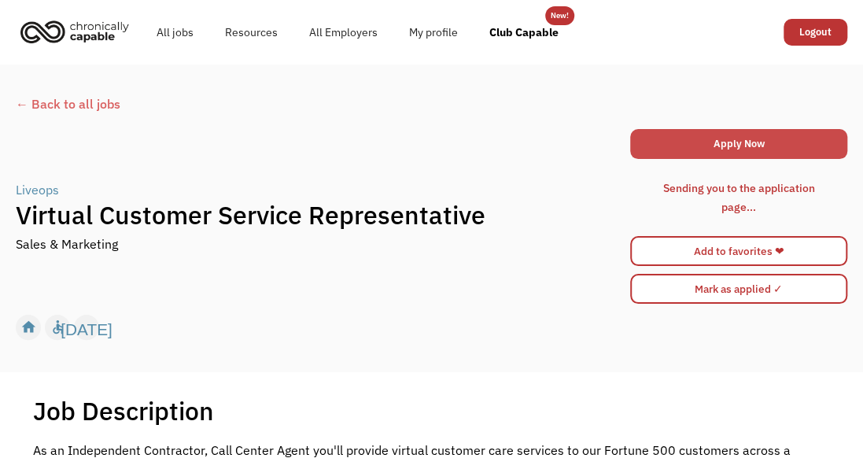
click at [702, 141] on link "Apply Now" at bounding box center [738, 144] width 217 height 30
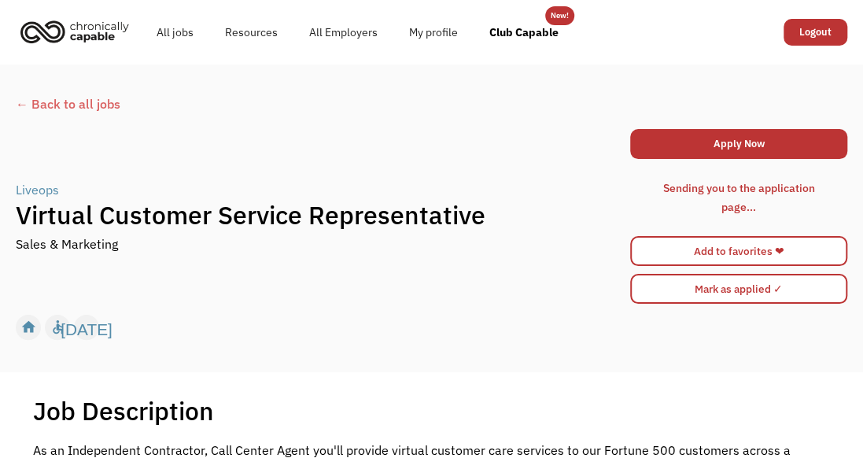
click at [63, 94] on div "← Back to all jobs" at bounding box center [431, 103] width 831 height 19
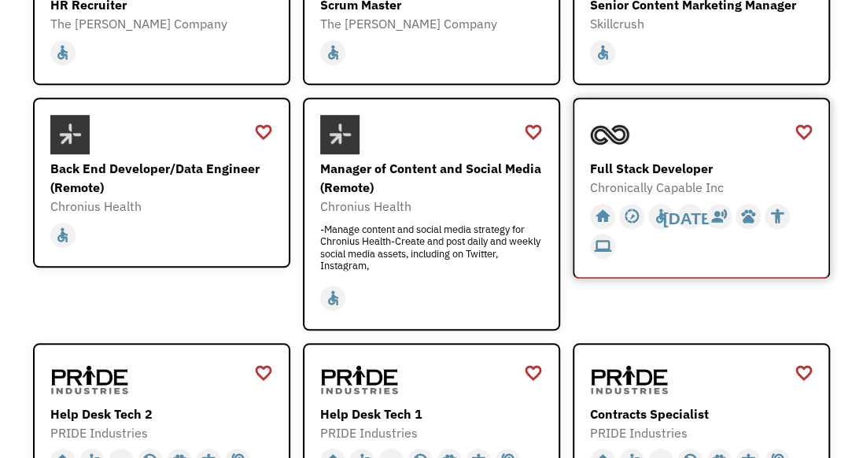
scroll to position [551, 0]
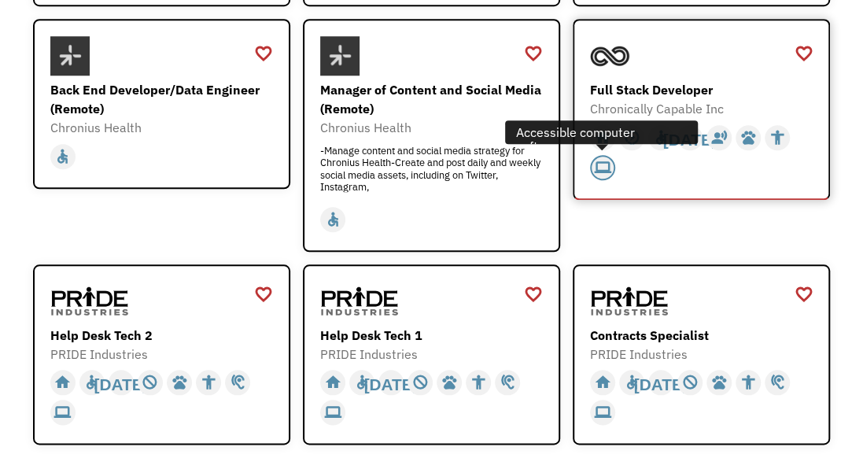
click at [614, 166] on div "computer" at bounding box center [602, 167] width 25 height 25
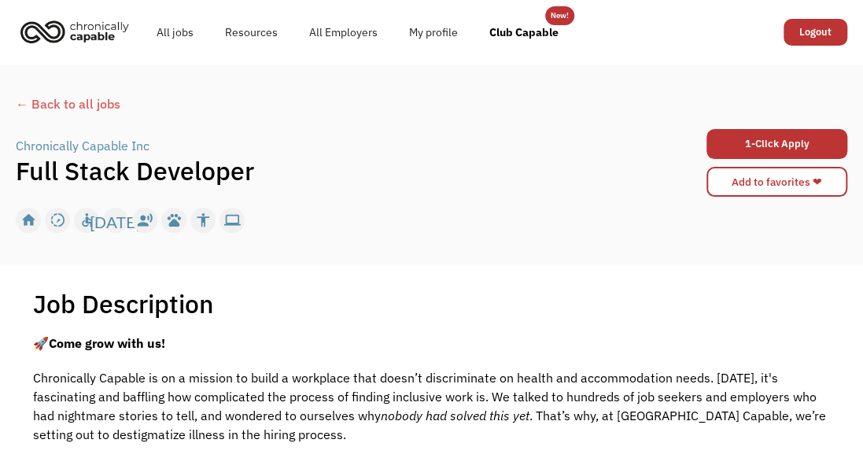
click at [43, 105] on div "← Back to all jobs" at bounding box center [431, 103] width 831 height 19
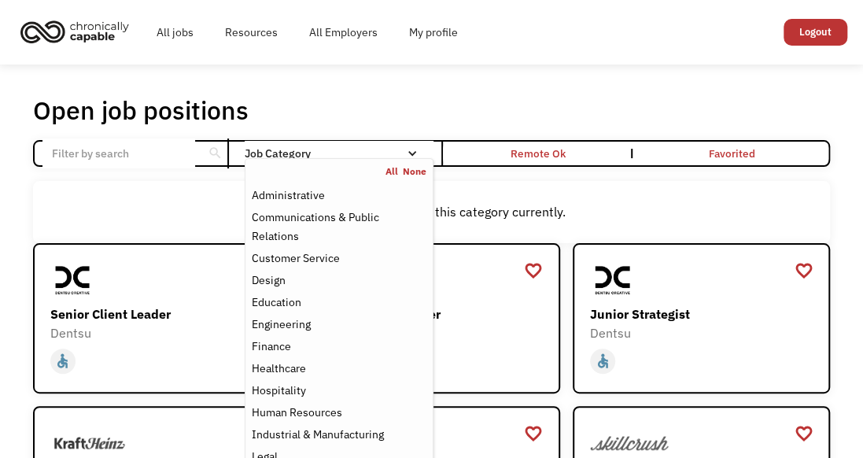
click at [371, 165] on div "All None" at bounding box center [338, 171] width 187 height 13
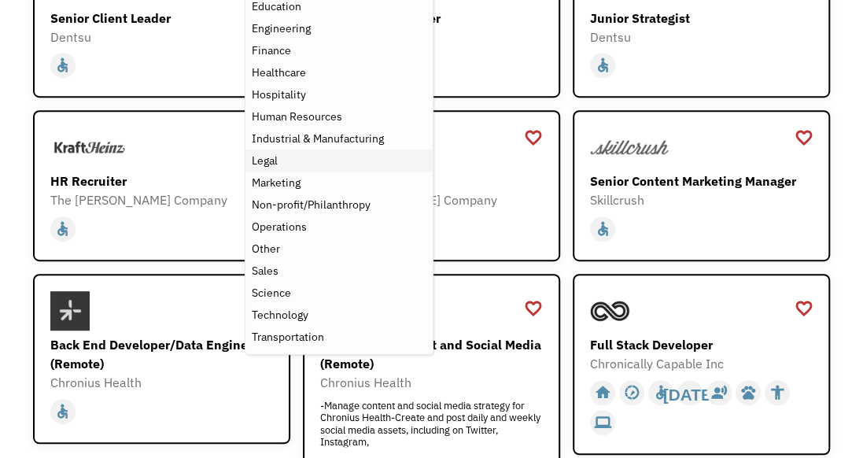
scroll to position [315, 0]
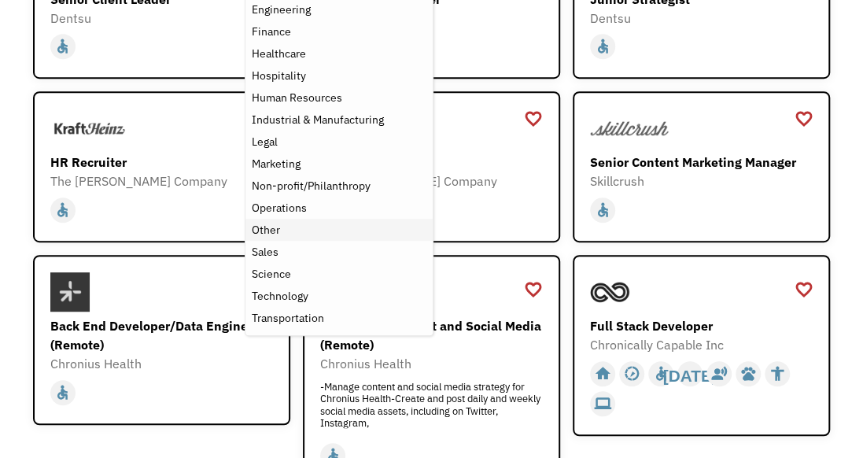
click at [283, 235] on div "Other" at bounding box center [339, 229] width 175 height 19
drag, startPoint x: 283, startPoint y: 235, endPoint x: 260, endPoint y: 230, distance: 24.2
click at [260, 230] on div "Other" at bounding box center [266, 229] width 28 height 19
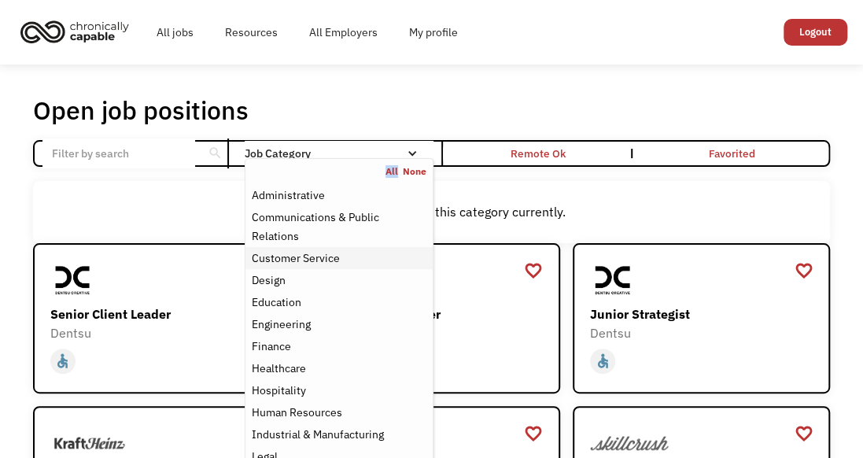
click at [289, 258] on div "Customer Service" at bounding box center [296, 258] width 88 height 19
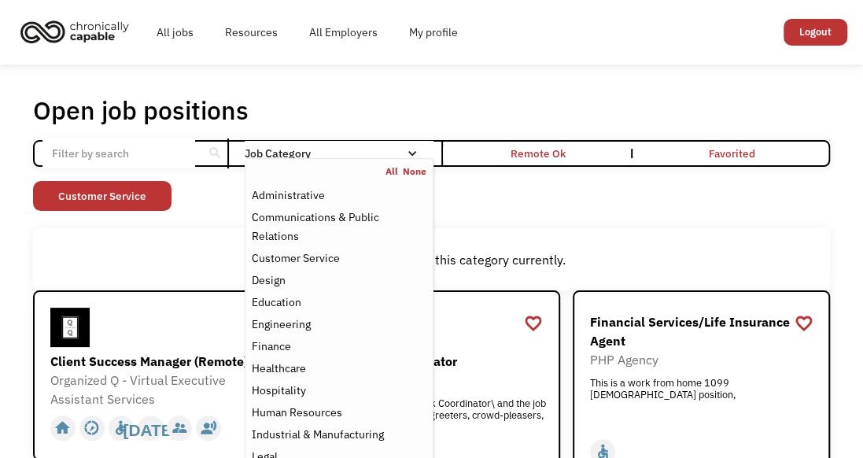
click at [557, 195] on div "Non-profit/Philanthropy Other Transportation Technology Science Sales Operation…" at bounding box center [431, 198] width 797 height 34
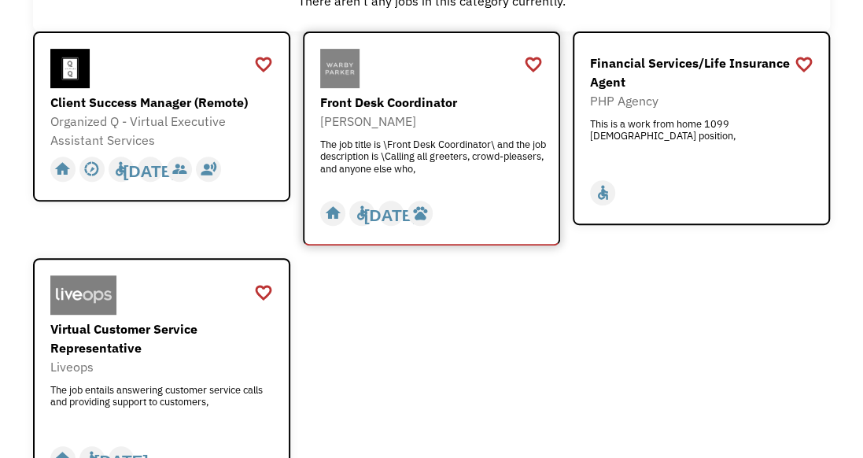
scroll to position [236, 0]
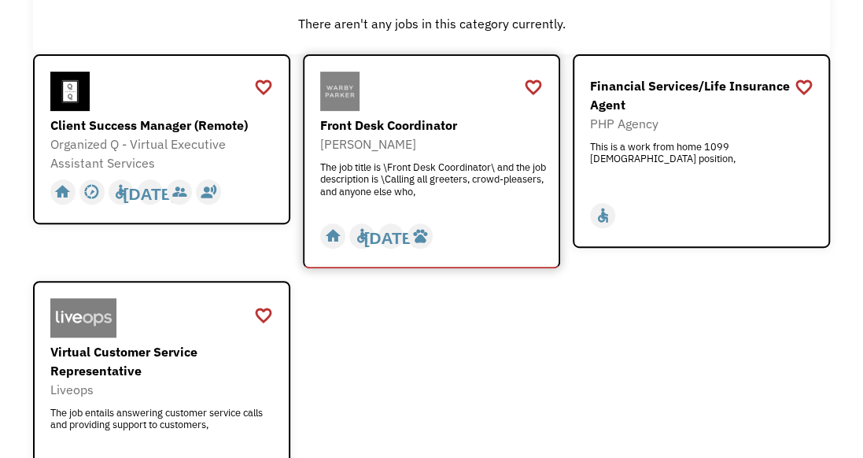
click at [426, 121] on div "Front Desk Coordinator" at bounding box center [433, 125] width 227 height 19
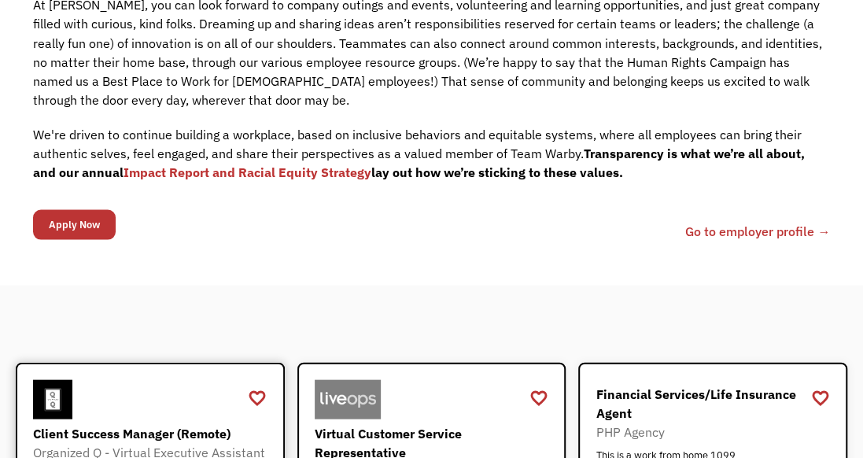
scroll to position [1337, 0]
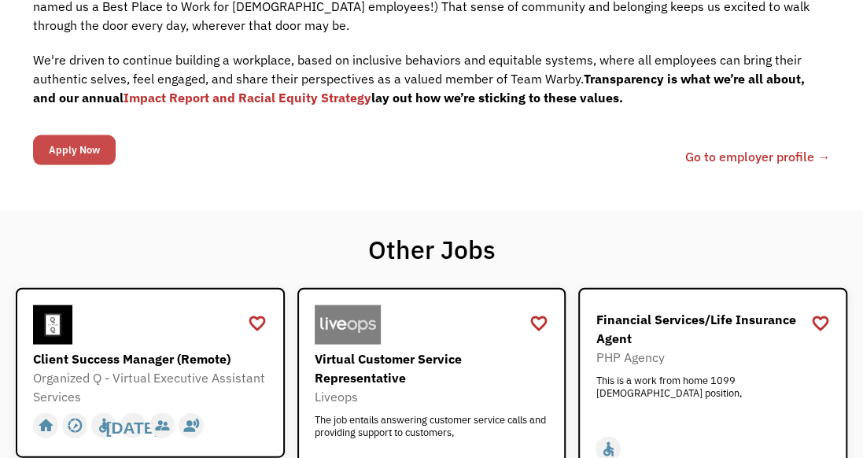
click at [69, 149] on input "Apply Now" at bounding box center [74, 150] width 83 height 30
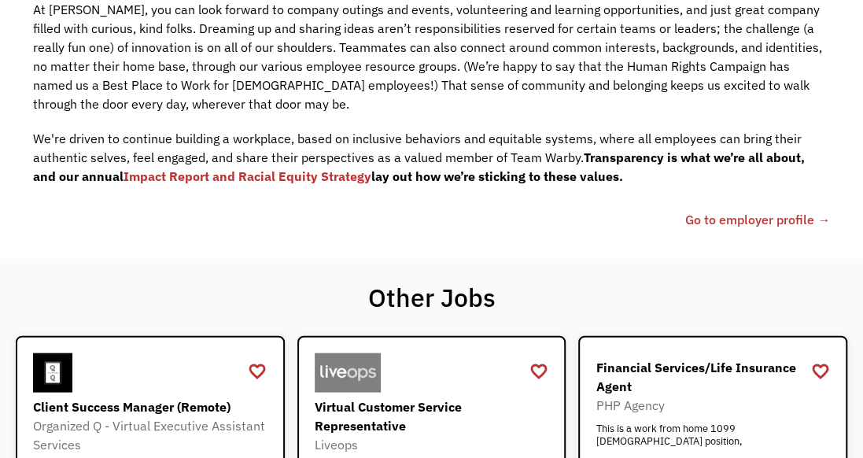
scroll to position [1564, 0]
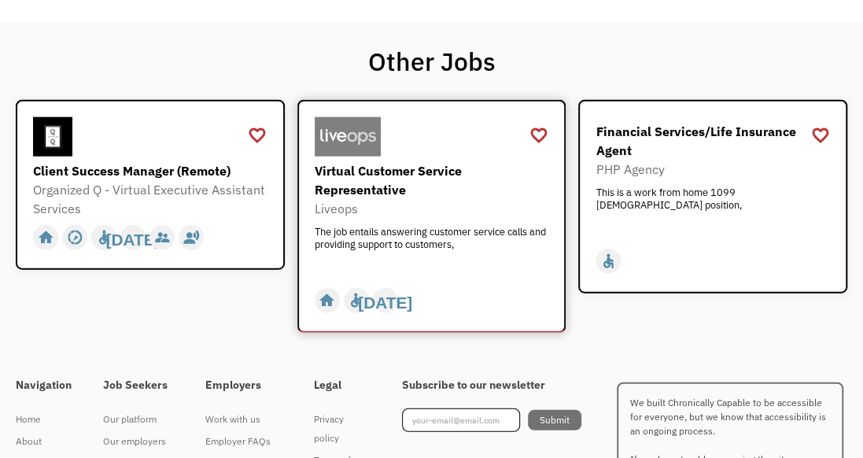
click at [473, 221] on div "Virtual Customer Service Representative Liveops The job entails answering custo…" at bounding box center [434, 217] width 238 height 112
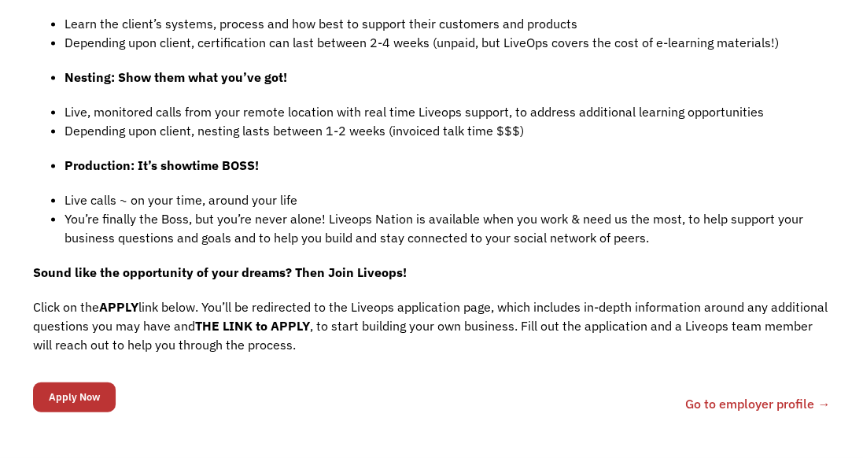
scroll to position [1494, 0]
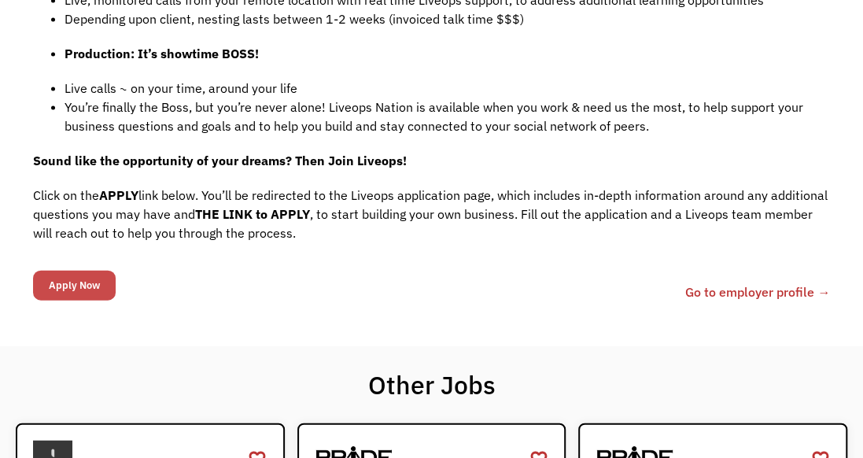
click at [90, 271] on input "Apply Now" at bounding box center [74, 286] width 83 height 30
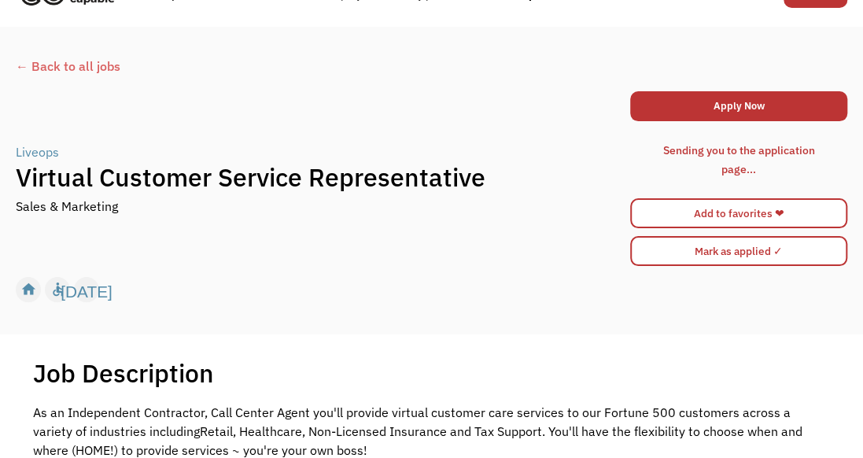
scroll to position [0, 0]
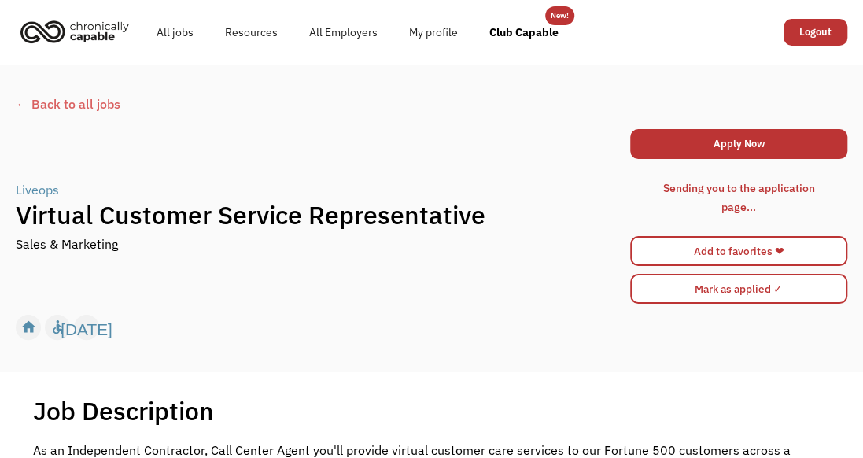
click at [69, 96] on div "← Back to all jobs" at bounding box center [431, 103] width 831 height 19
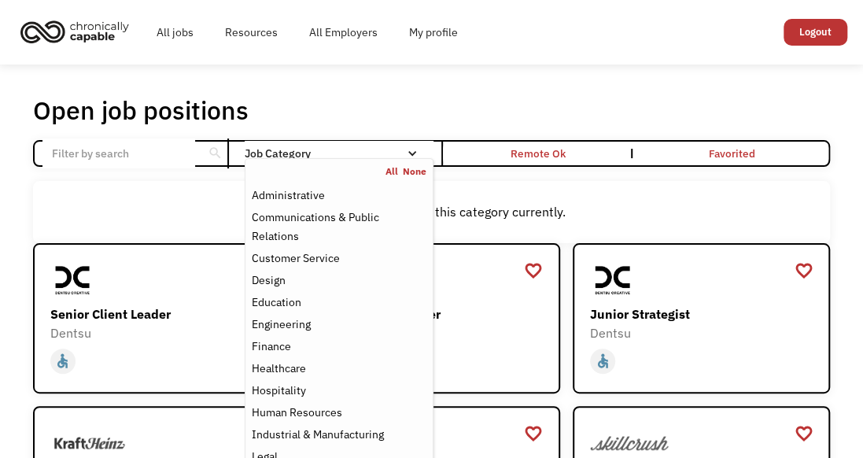
click at [415, 148] on div "Email Form" at bounding box center [412, 153] width 11 height 11
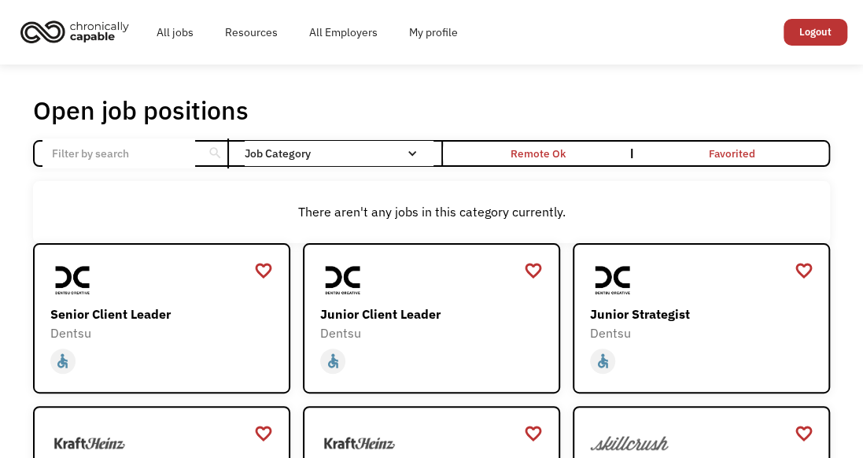
click at [416, 148] on div "Email Form" at bounding box center [412, 153] width 11 height 11
click at [412, 154] on div "Email Form" at bounding box center [412, 153] width 11 height 11
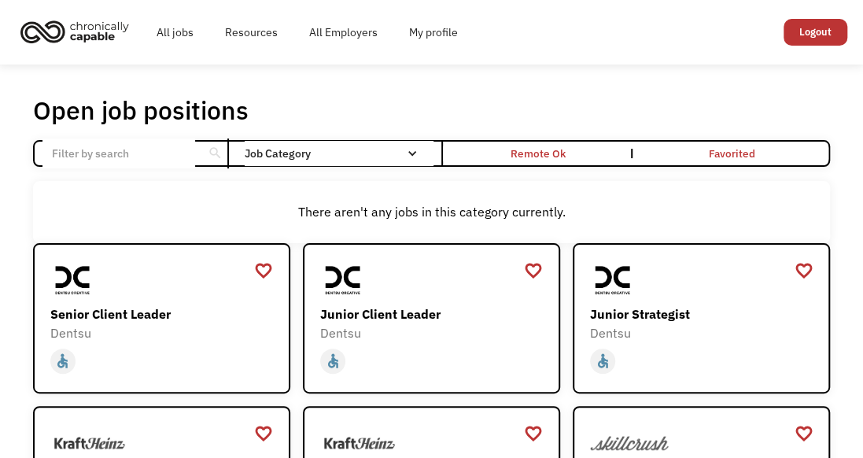
click at [412, 154] on div "Email Form" at bounding box center [412, 153] width 11 height 11
click at [411, 156] on div "Email Form" at bounding box center [412, 153] width 11 height 11
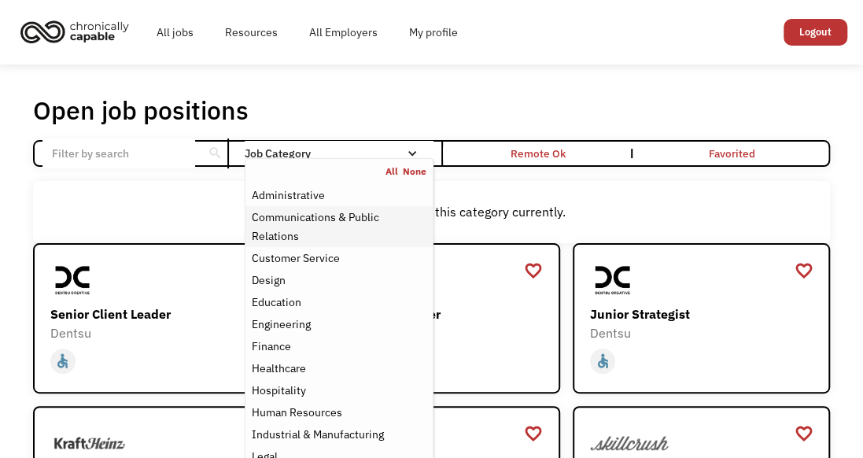
click at [310, 217] on div "Communications & Public Relations" at bounding box center [339, 227] width 175 height 38
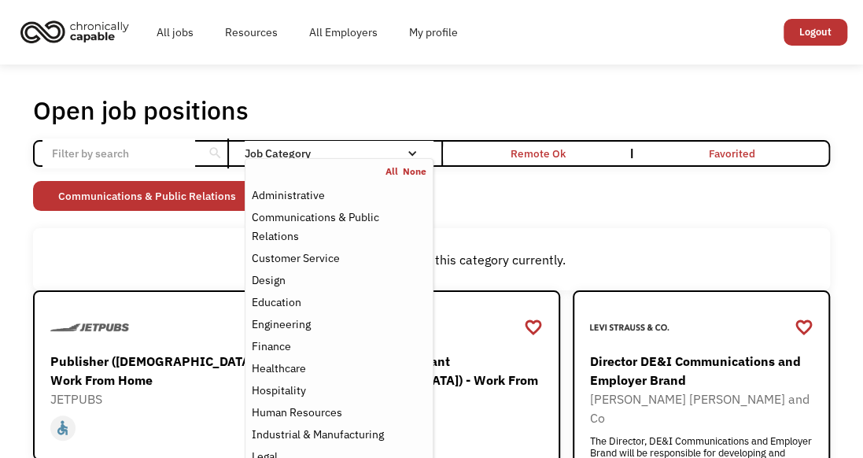
click at [554, 187] on div "Non-profit/Philanthropy Other Transportation Technology Science Sales Operation…" at bounding box center [431, 198] width 797 height 34
click at [289, 149] on div "Job Category" at bounding box center [339, 153] width 189 height 11
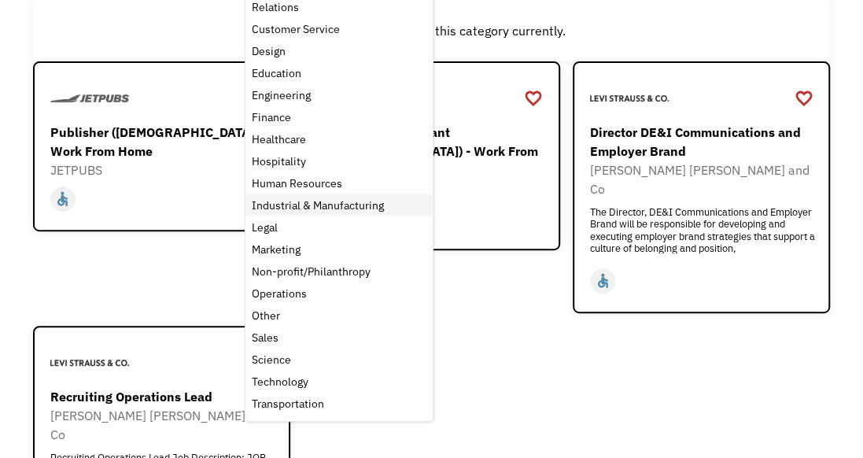
scroll to position [236, 0]
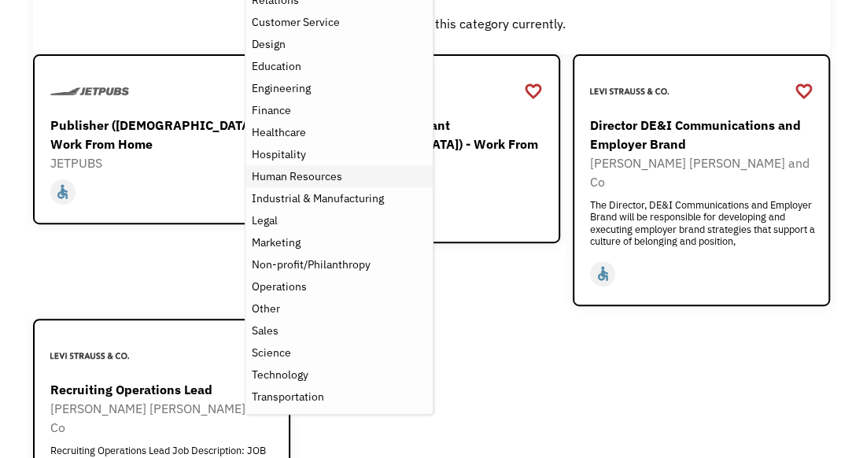
click at [333, 180] on div "Human Resources" at bounding box center [297, 176] width 90 height 19
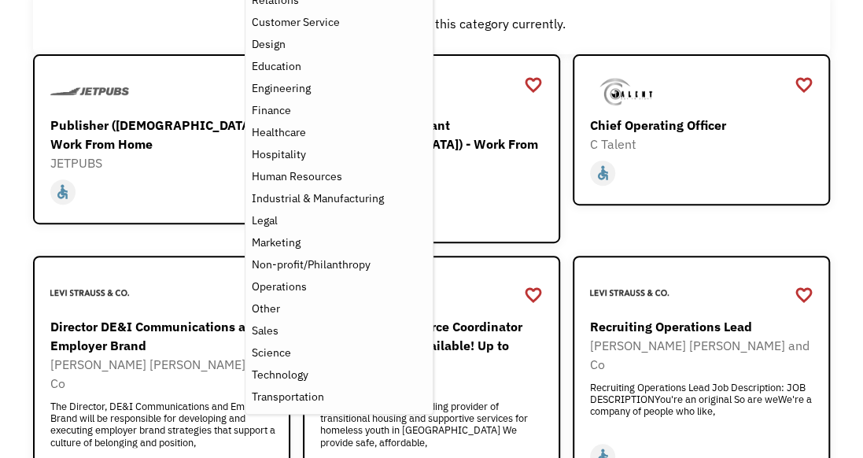
click at [645, 30] on div "There aren't any jobs in this category currently." at bounding box center [431, 23] width 781 height 19
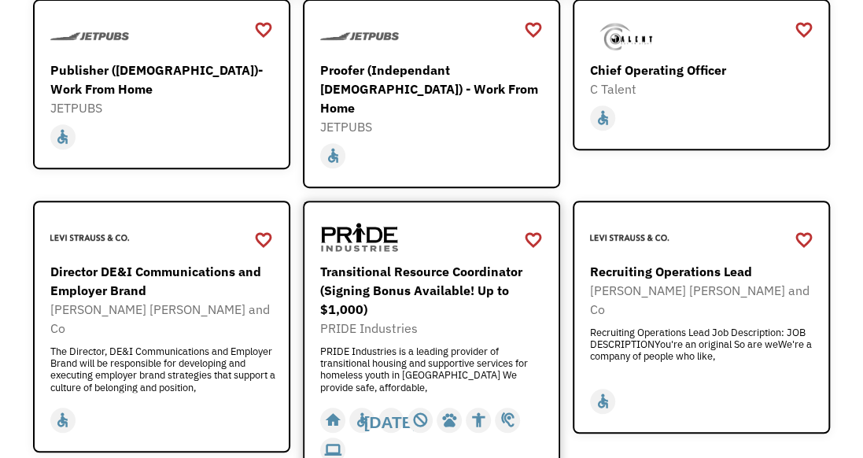
scroll to position [372, 0]
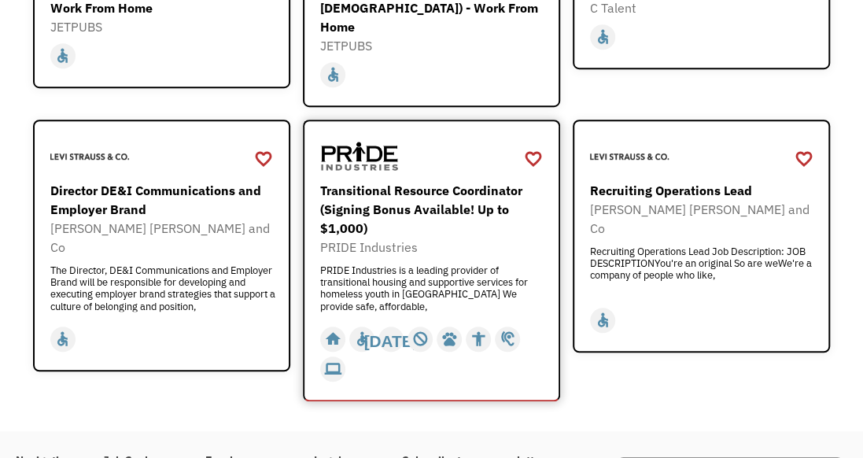
click at [484, 181] on div "Transitional Resource Coordinator (Signing Bonus Available! Up to $1,000)" at bounding box center [433, 209] width 227 height 57
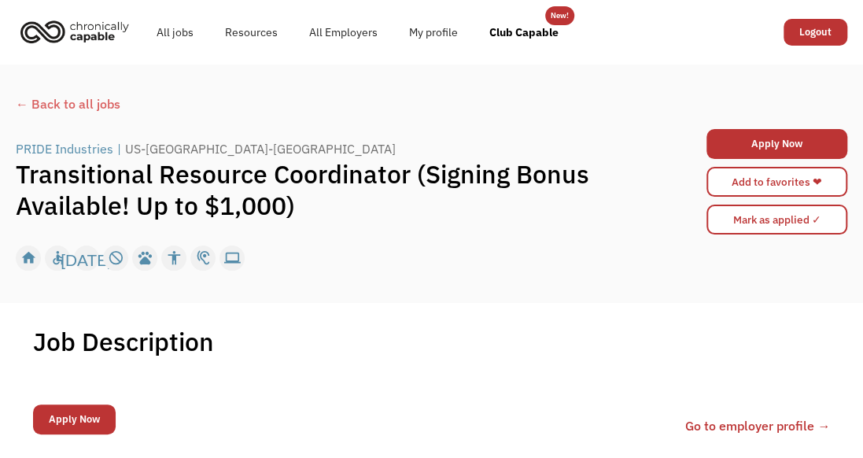
click at [27, 101] on div "← Back to all jobs" at bounding box center [431, 103] width 831 height 19
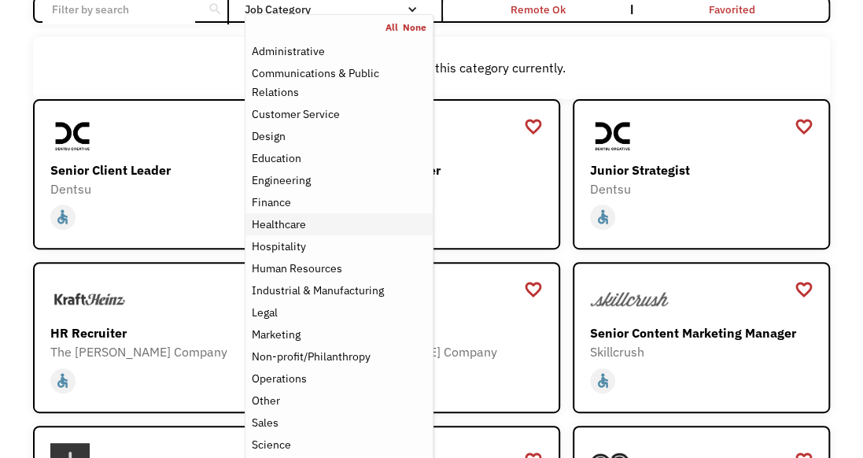
scroll to position [236, 0]
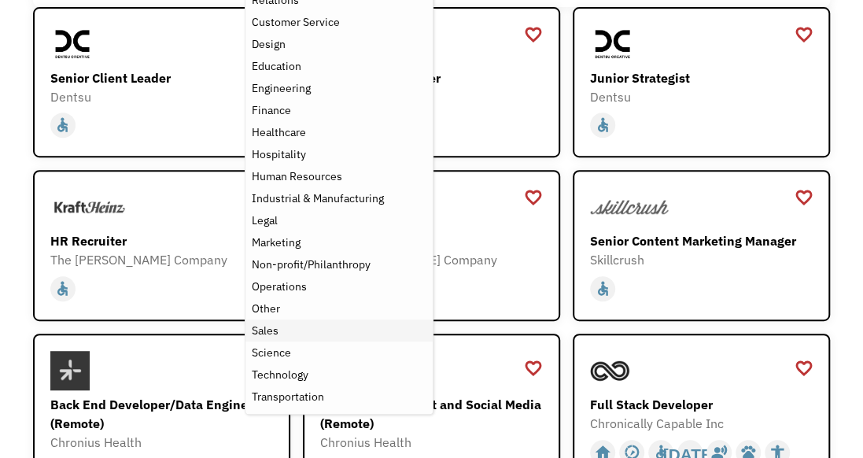
click at [285, 326] on div "Sales" at bounding box center [339, 330] width 175 height 19
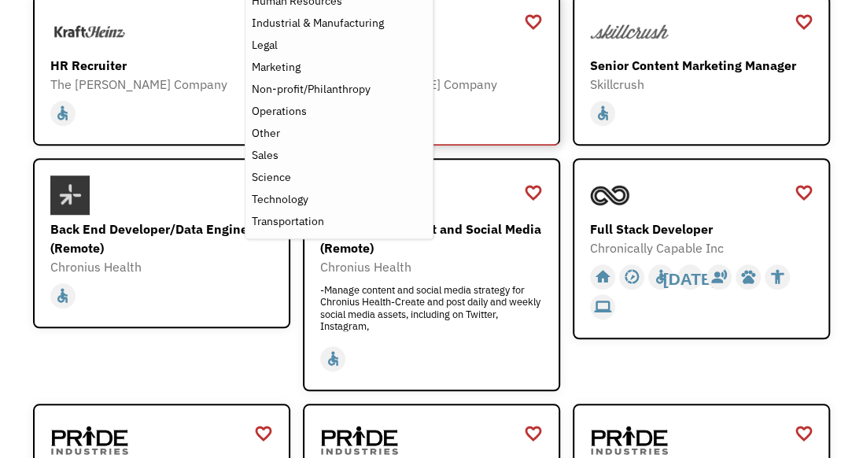
scroll to position [472, 0]
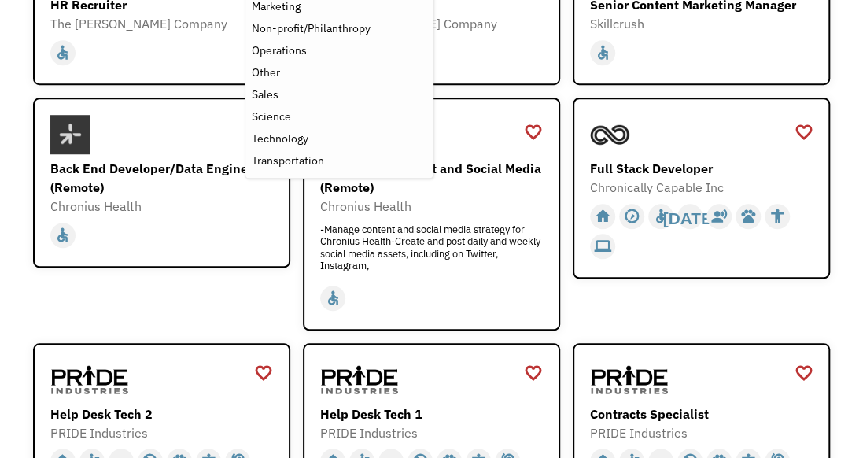
click at [719, 306] on div "favorite_border favorite Saving Full Stack Developer Chronically Capable Inc Fu…" at bounding box center [701, 214] width 257 height 233
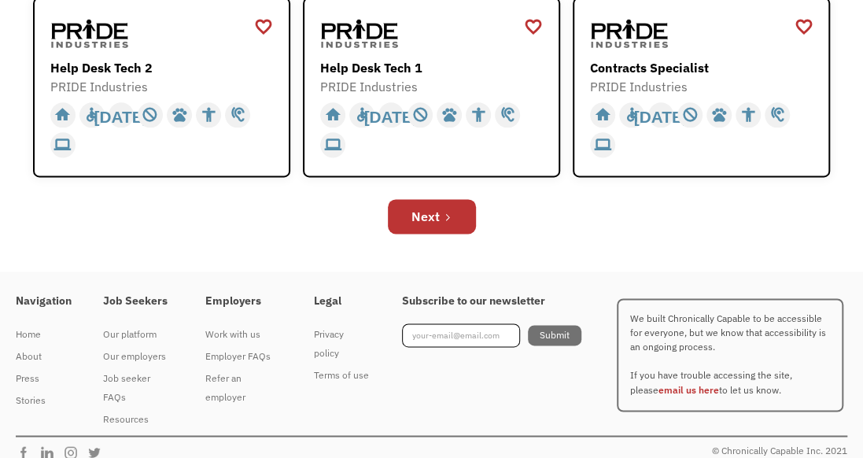
scroll to position [834, 0]
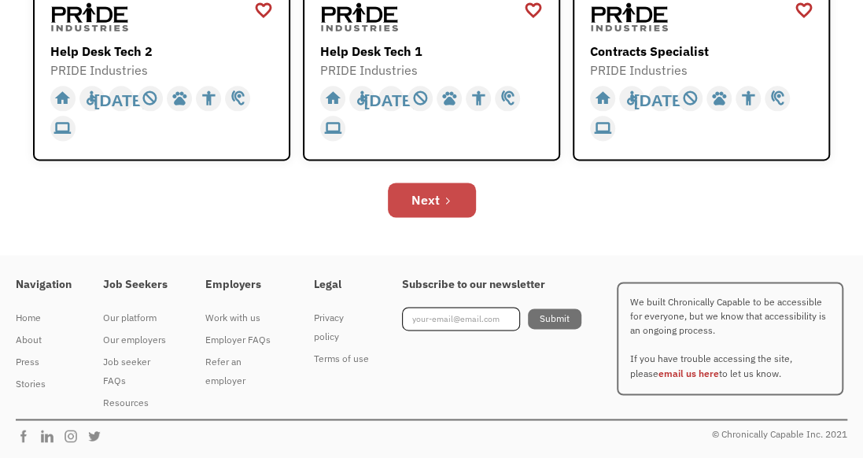
click at [433, 190] on div "Next" at bounding box center [425, 199] width 28 height 19
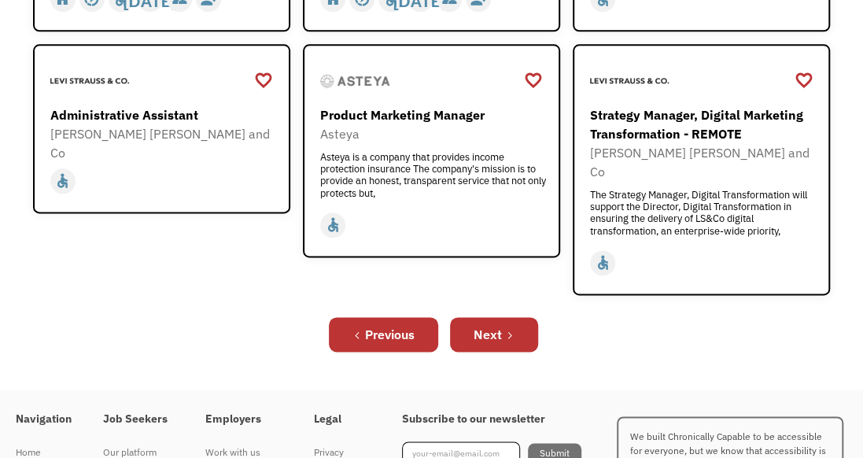
scroll to position [787, 0]
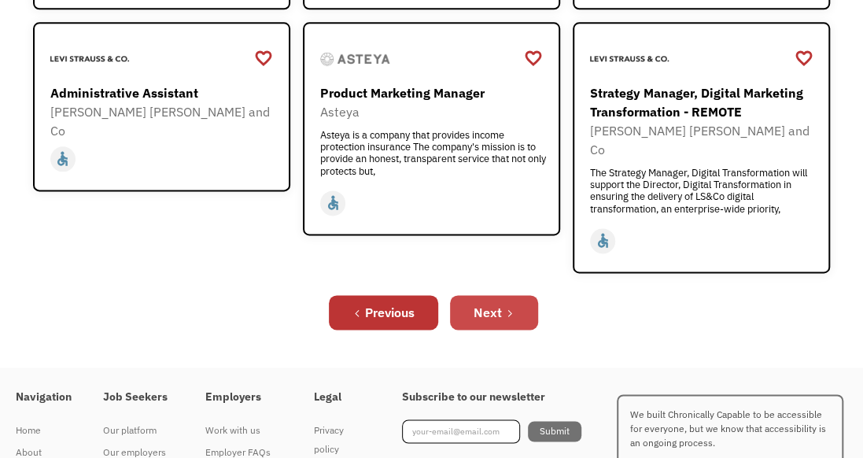
click at [525, 297] on link "Next" at bounding box center [494, 312] width 88 height 35
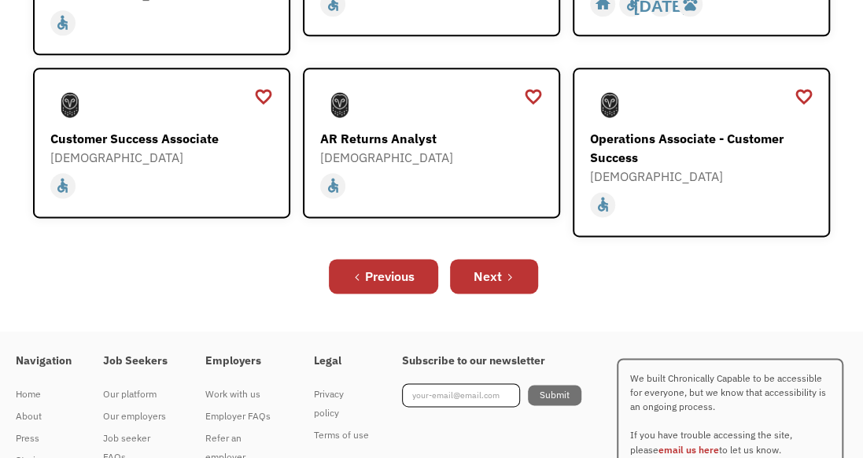
scroll to position [787, 0]
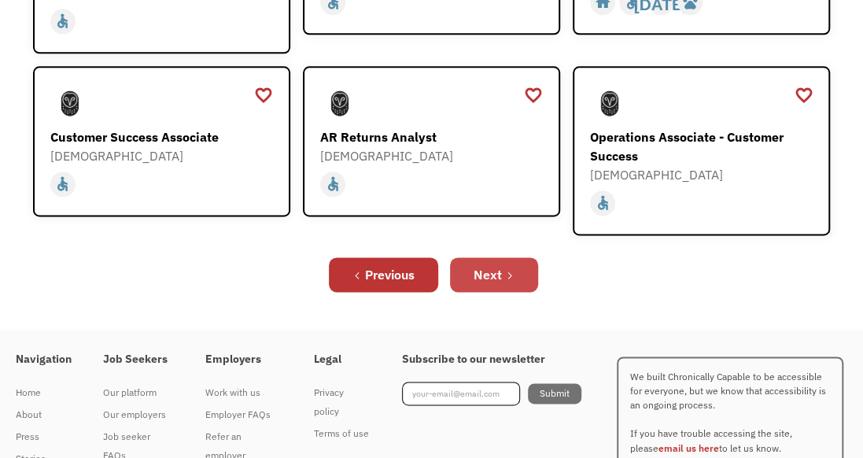
click at [465, 257] on link "Next" at bounding box center [494, 274] width 88 height 35
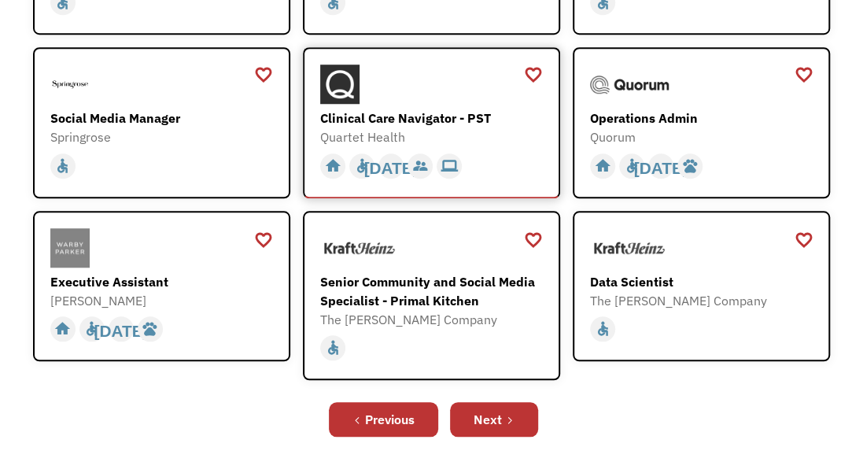
scroll to position [551, 0]
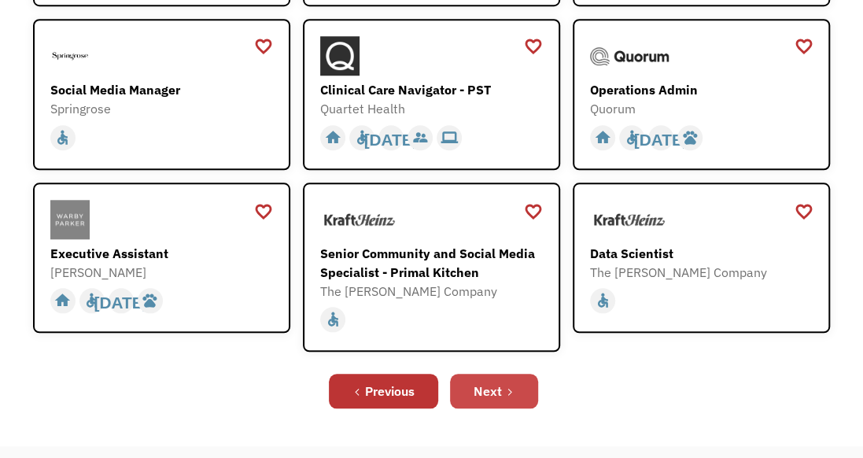
click at [499, 390] on div "Next" at bounding box center [487, 390] width 28 height 19
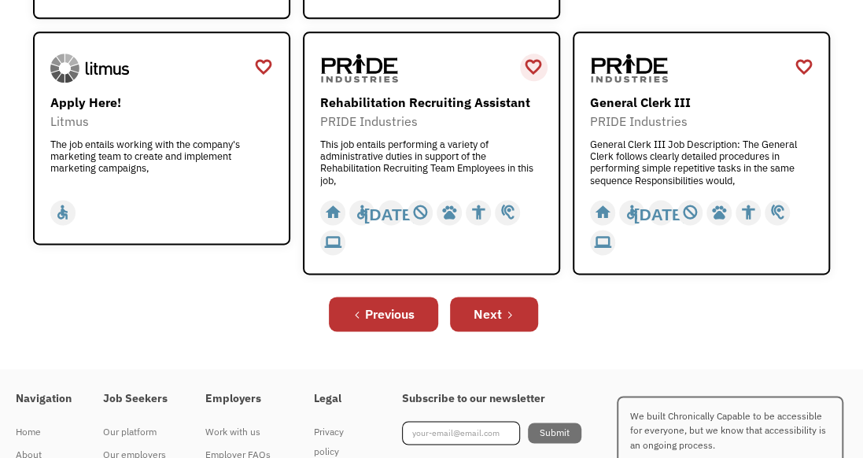
scroll to position [865, 0]
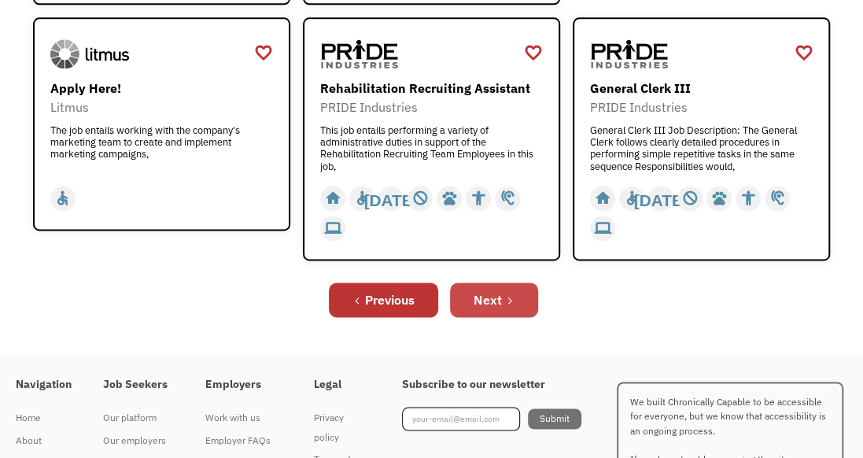
click at [522, 294] on link "Next" at bounding box center [494, 299] width 88 height 35
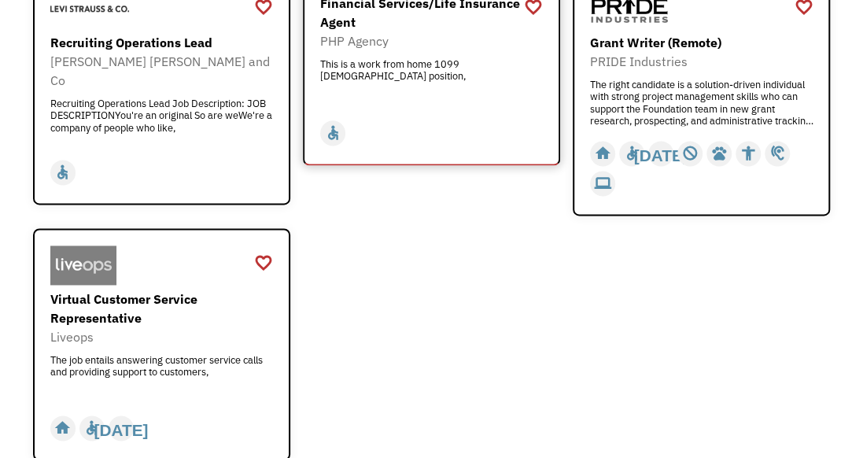
scroll to position [865, 0]
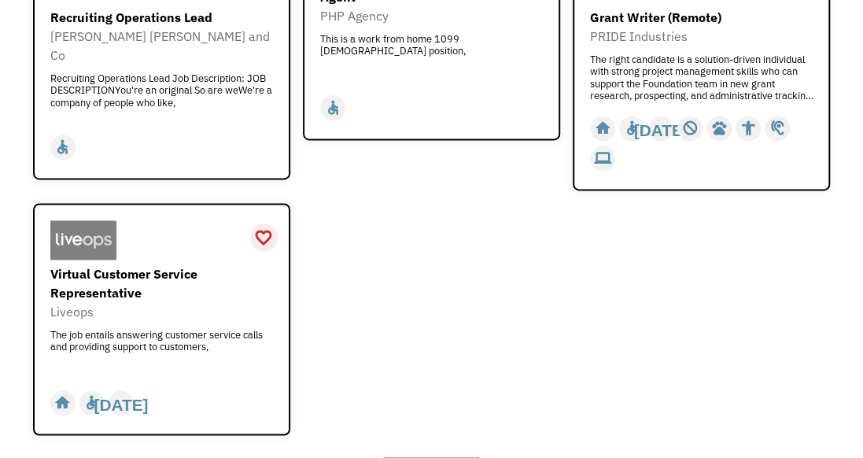
click at [264, 238] on div "favorite_border" at bounding box center [263, 238] width 19 height 24
click at [101, 342] on div "The job entails answering customer service calls and providing support to custo…" at bounding box center [163, 352] width 227 height 47
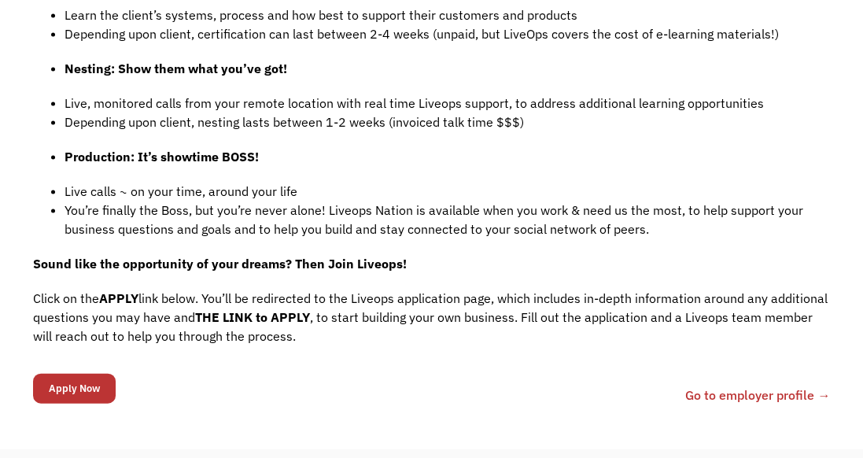
scroll to position [1416, 0]
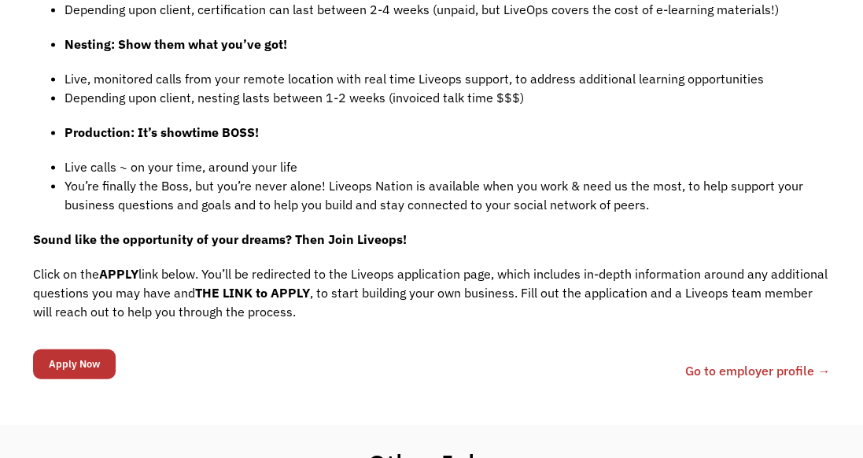
click at [744, 361] on link "Go to employer profile →" at bounding box center [757, 370] width 145 height 19
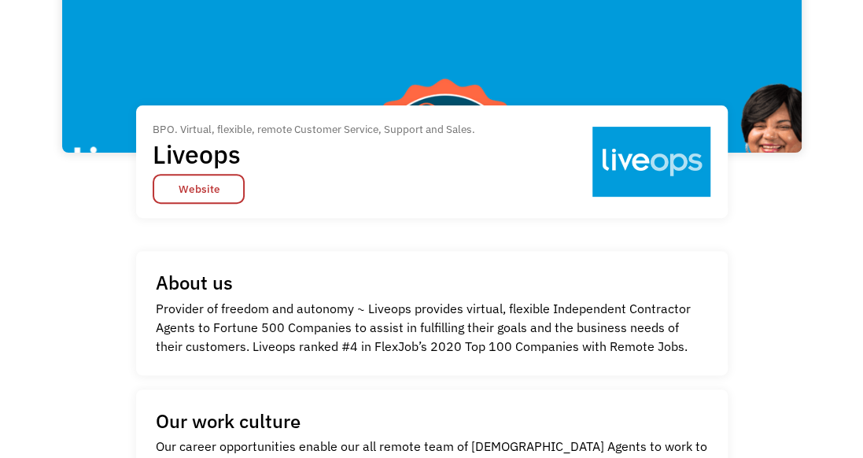
scroll to position [157, 0]
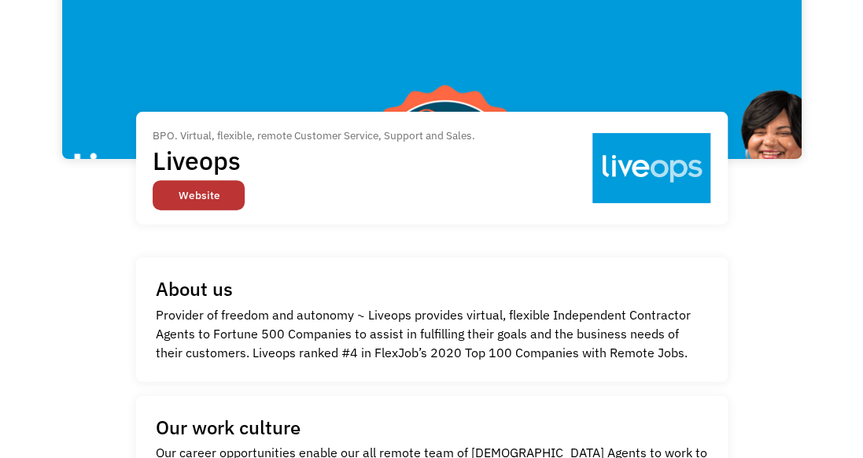
click at [218, 189] on link "Website" at bounding box center [199, 195] width 92 height 30
